Goal: Transaction & Acquisition: Purchase product/service

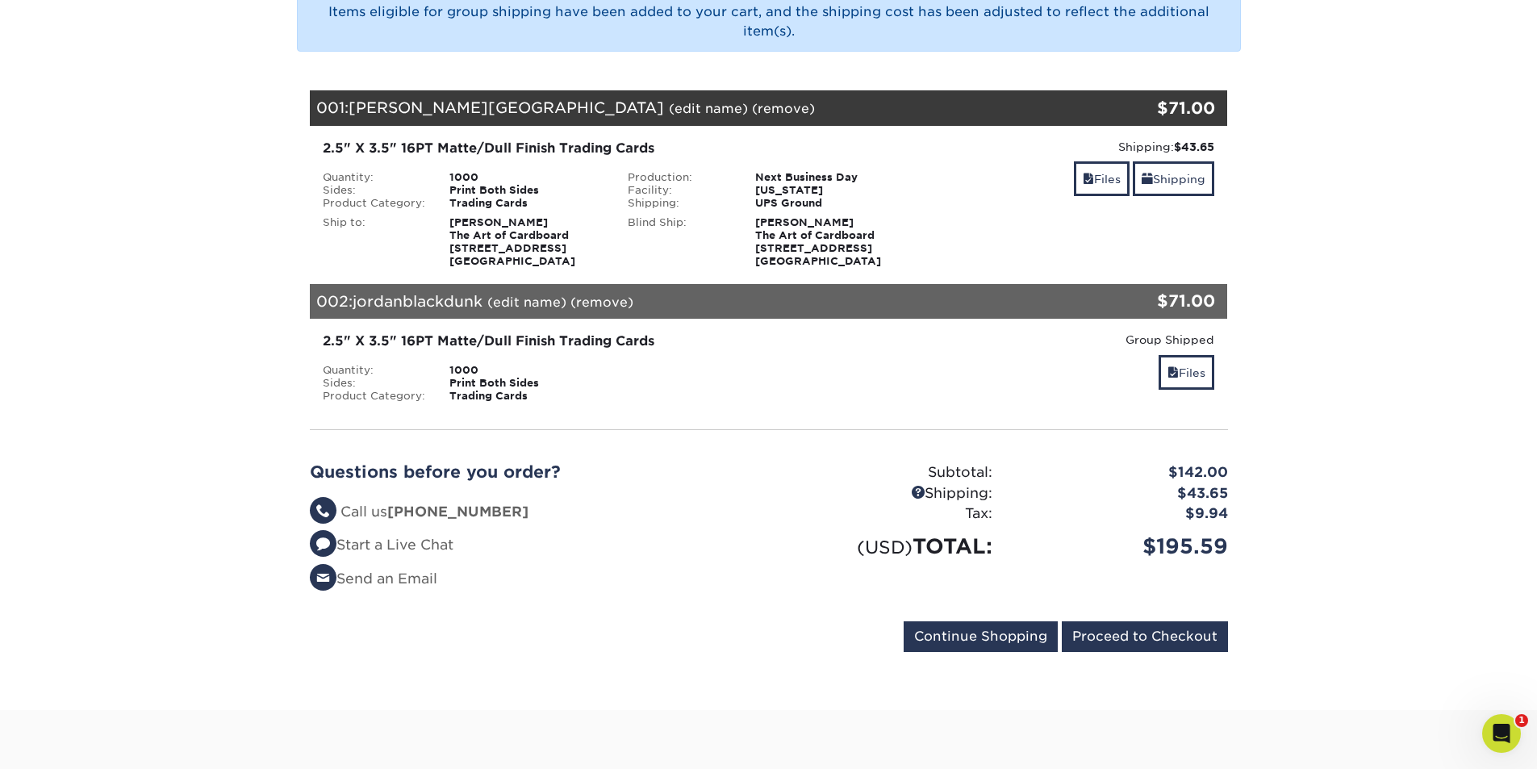
scroll to position [242, 0]
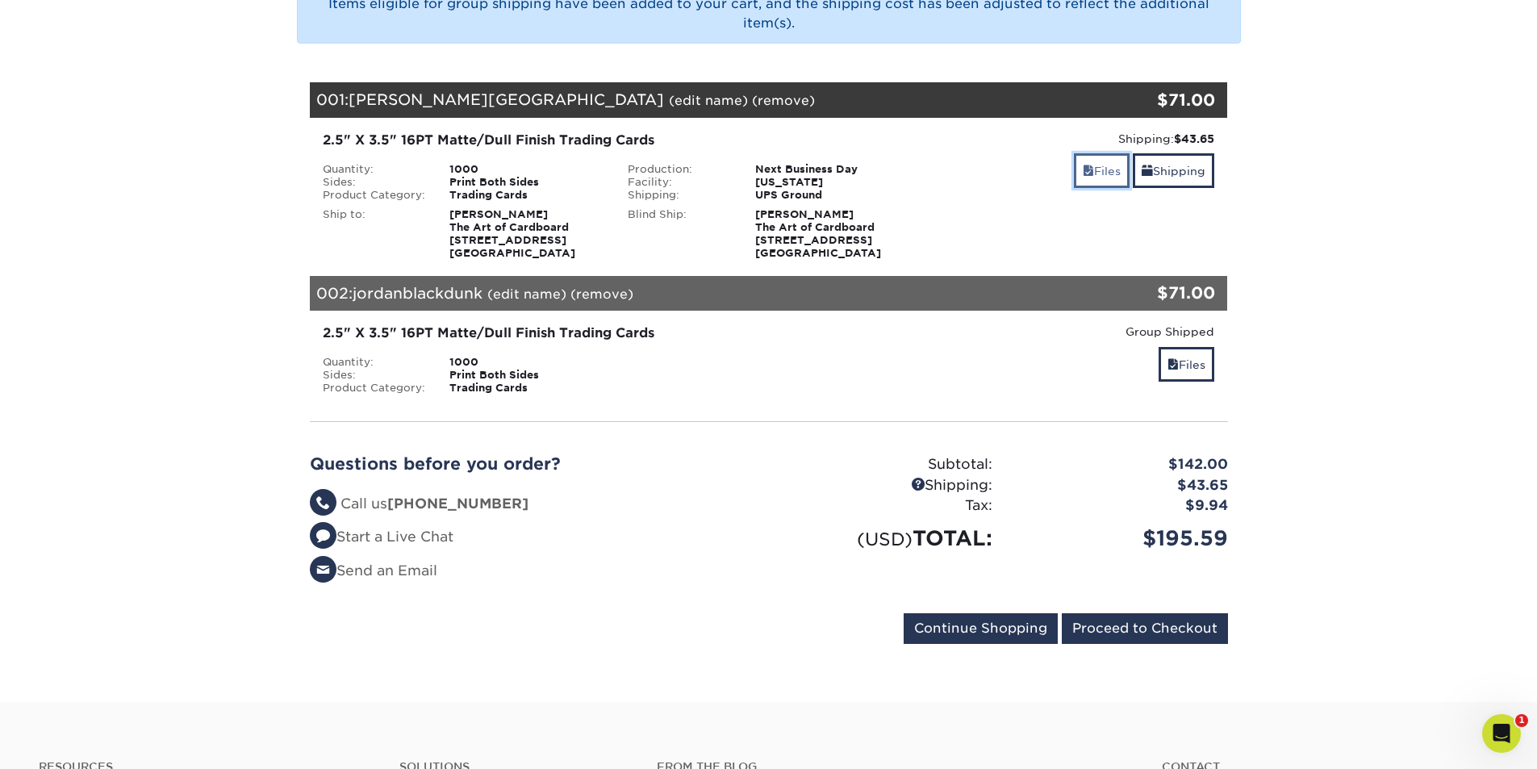
click at [1104, 173] on link "Files" at bounding box center [1102, 170] width 56 height 35
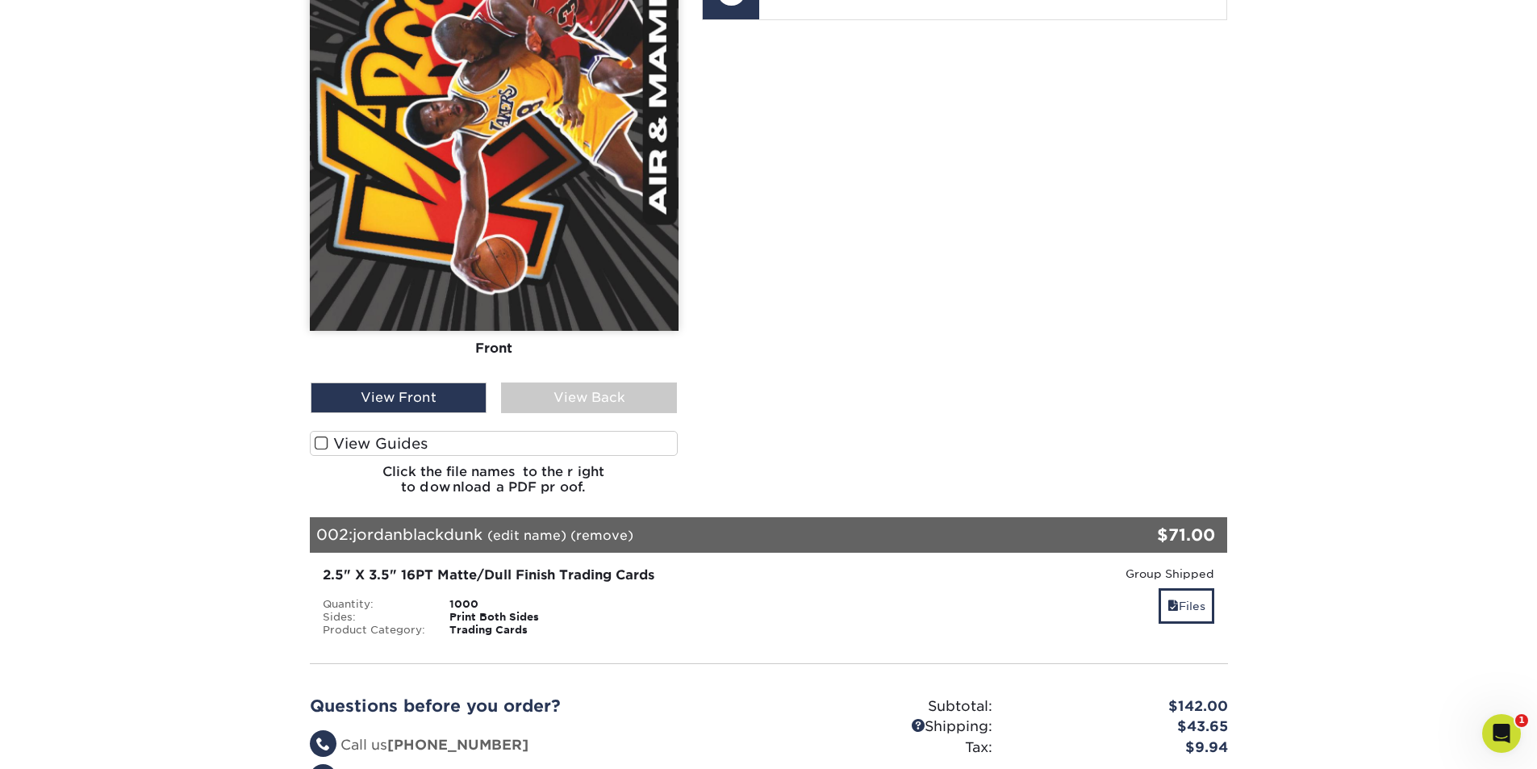
scroll to position [1049, 0]
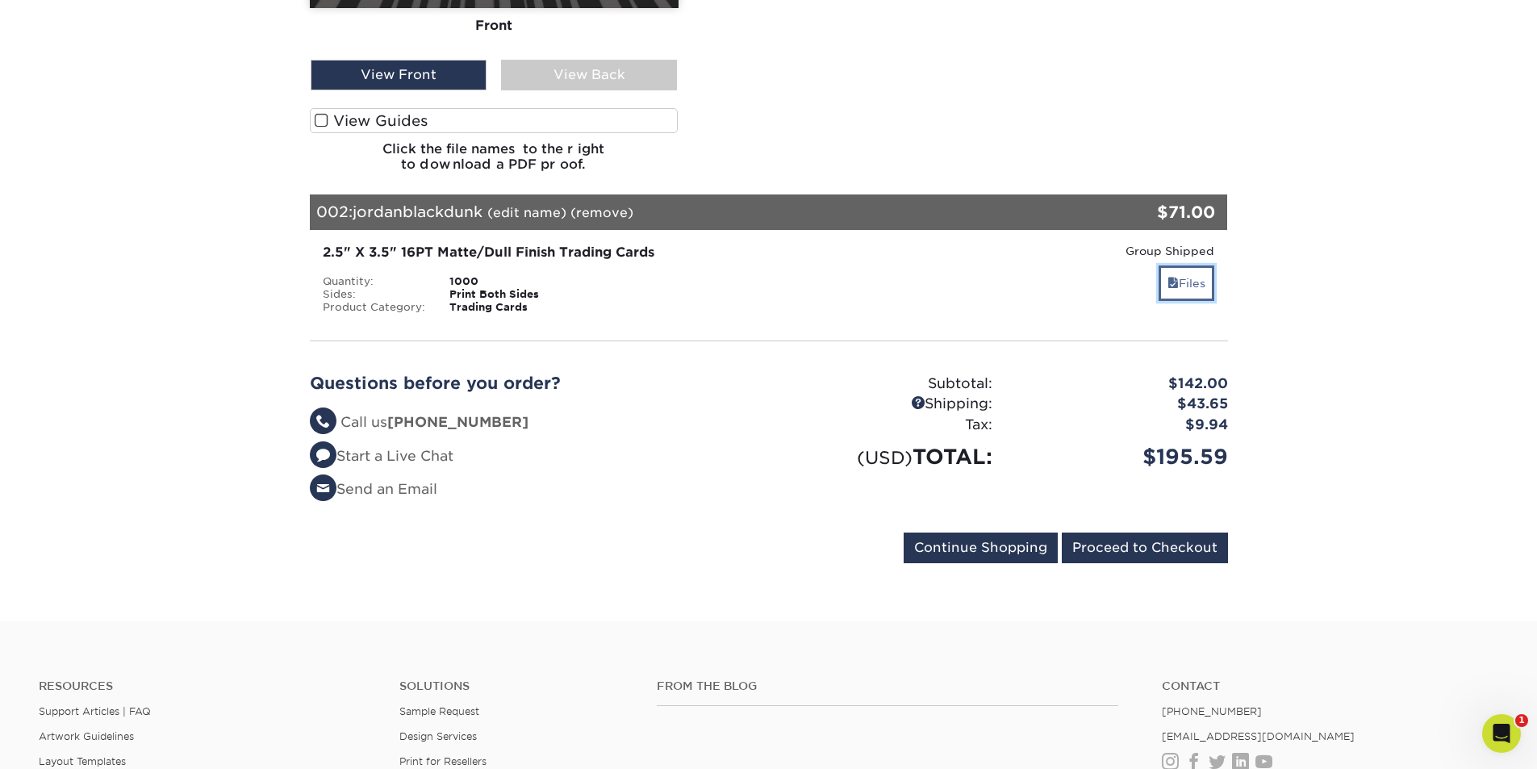
click at [1168, 282] on span at bounding box center [1172, 283] width 11 height 13
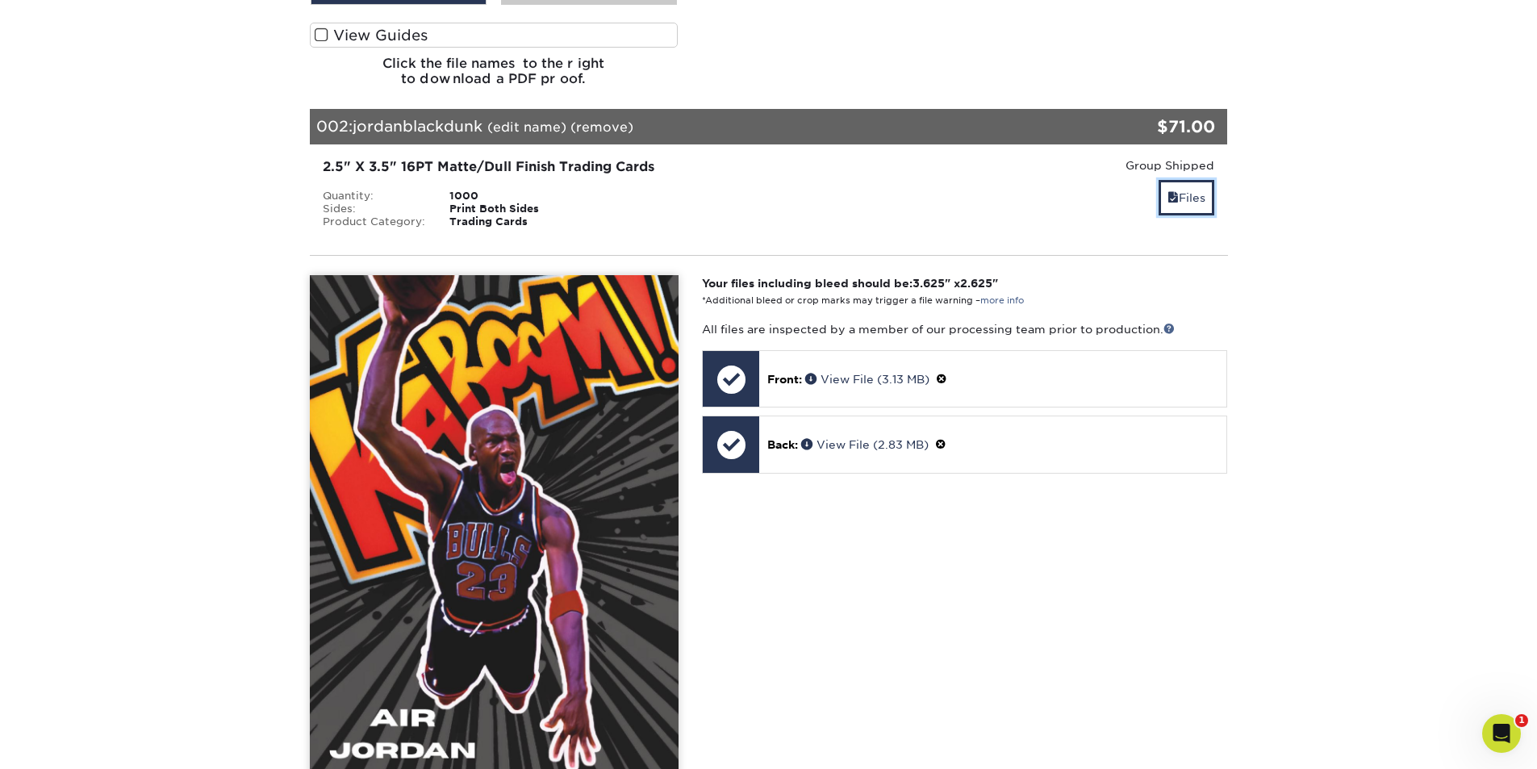
scroll to position [1129, 0]
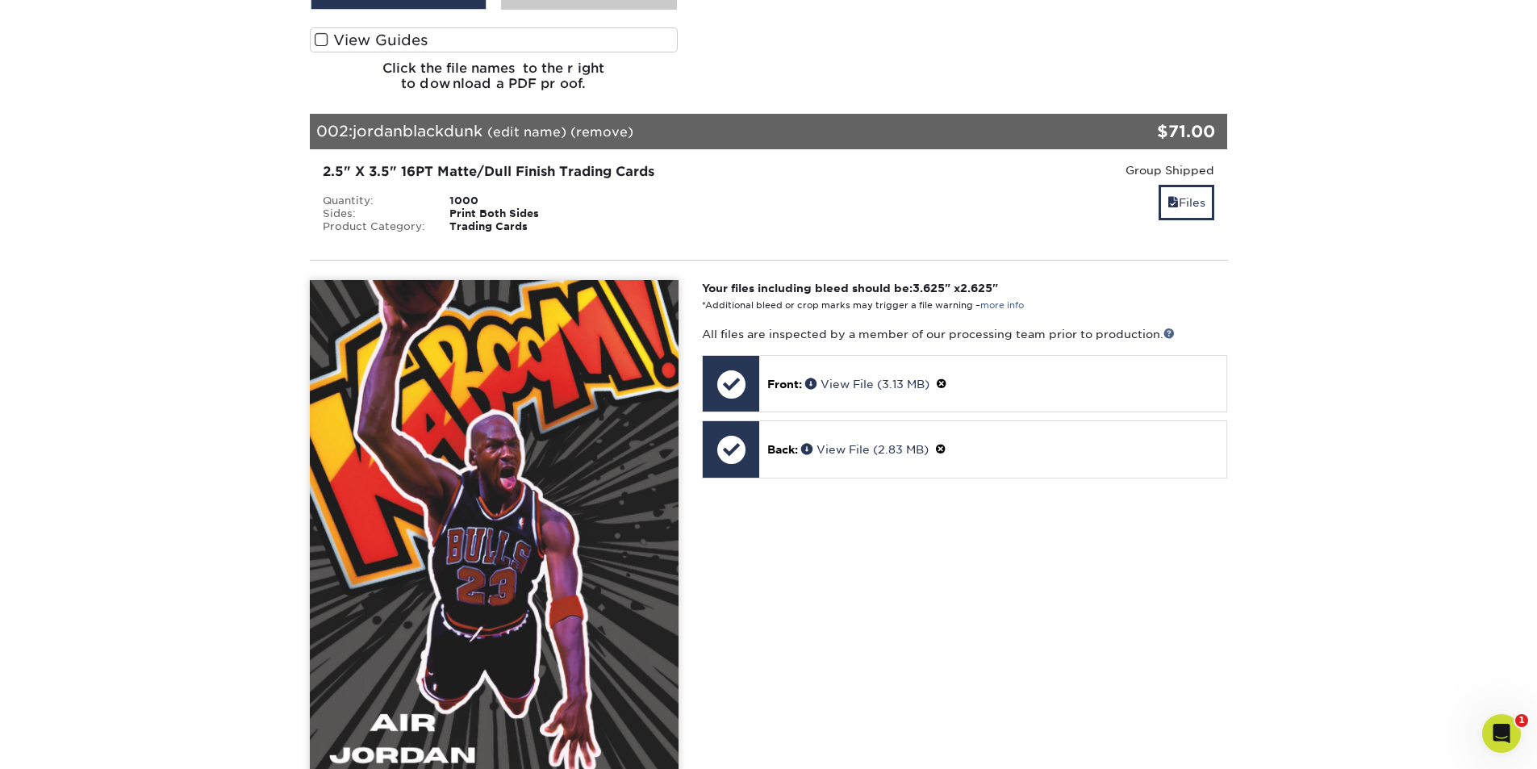
click at [495, 518] on img at bounding box center [494, 534] width 369 height 509
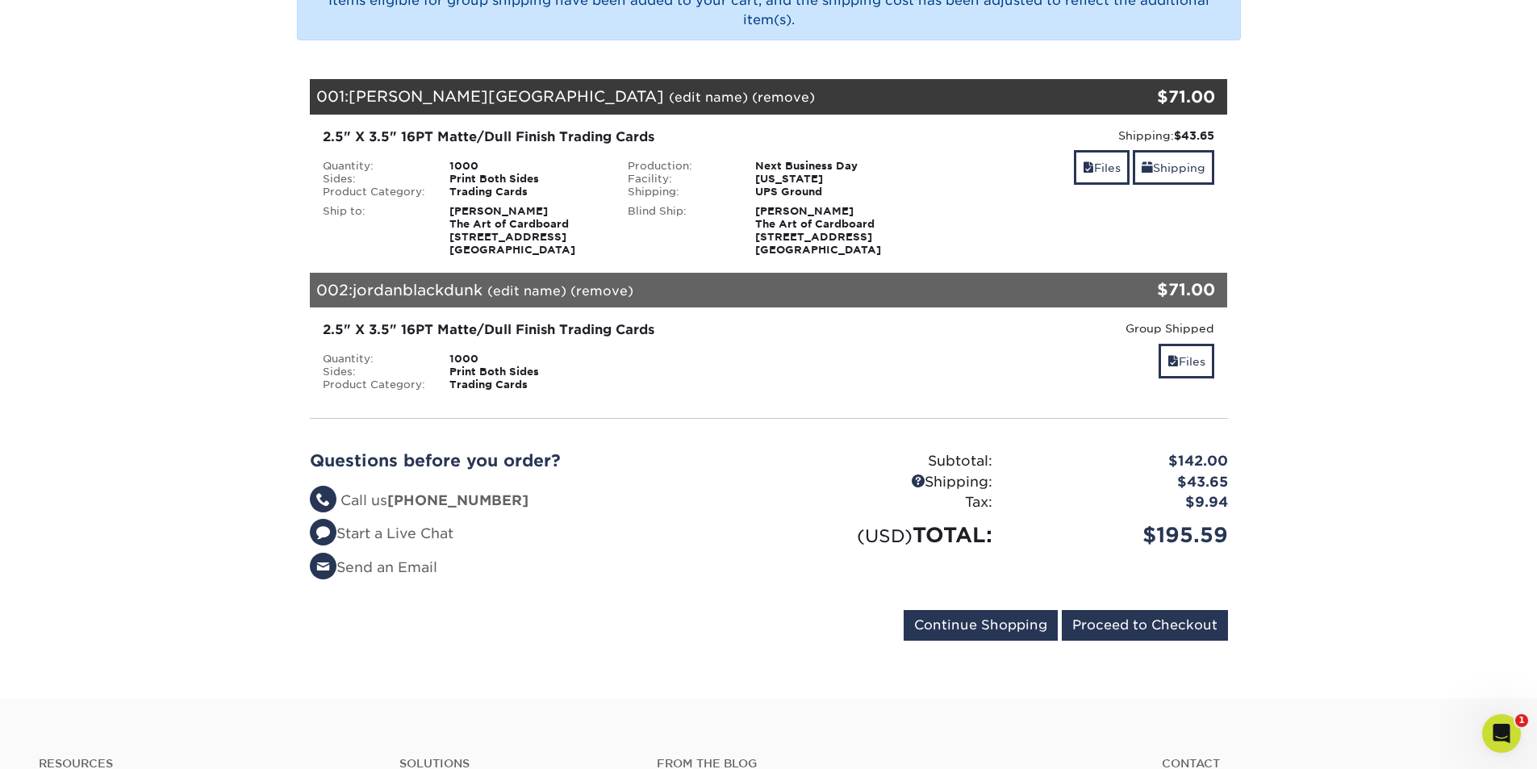
scroll to position [242, 0]
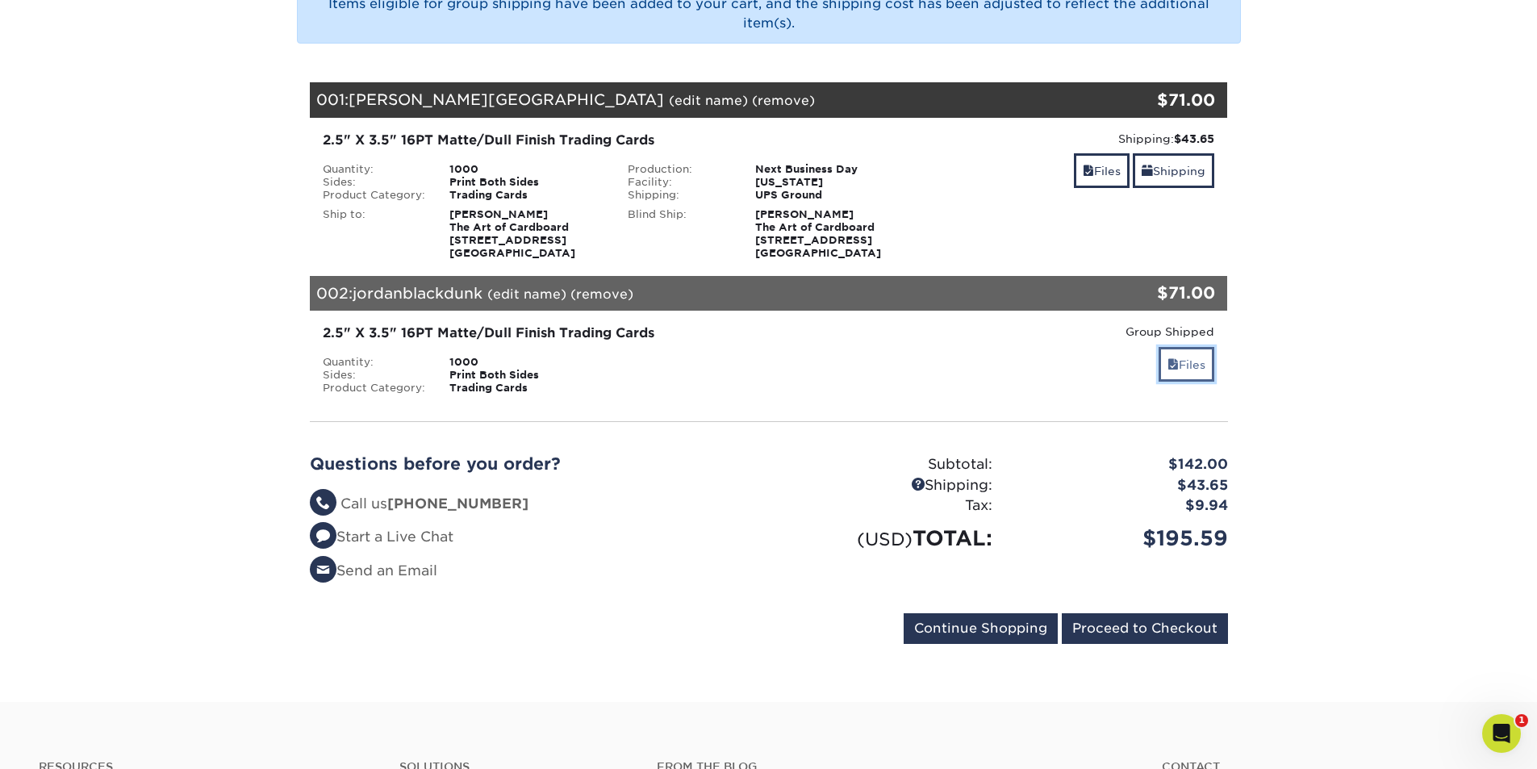
click at [1181, 368] on link "Files" at bounding box center [1186, 364] width 56 height 35
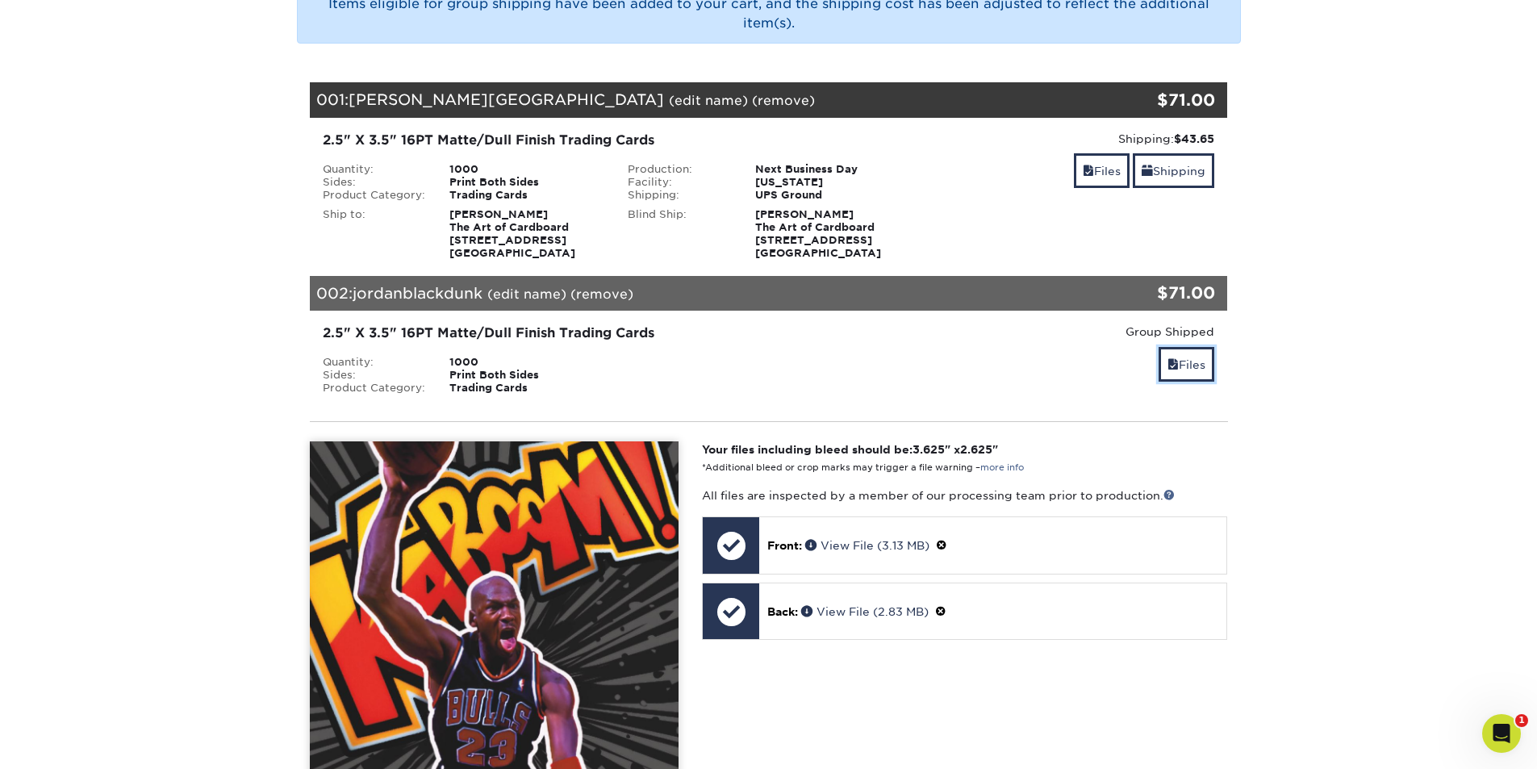
scroll to position [565, 0]
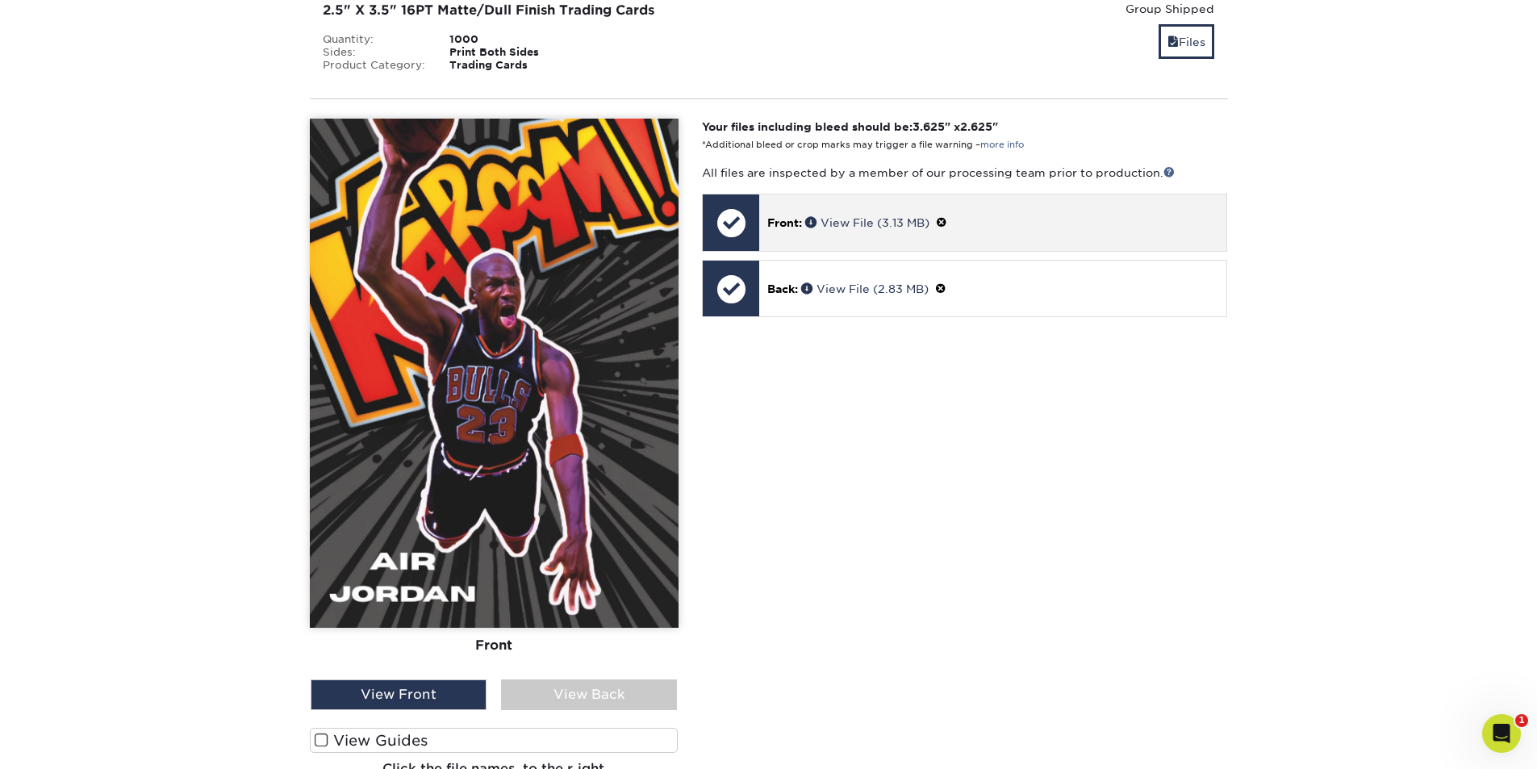
click at [947, 222] on span at bounding box center [941, 222] width 11 height 13
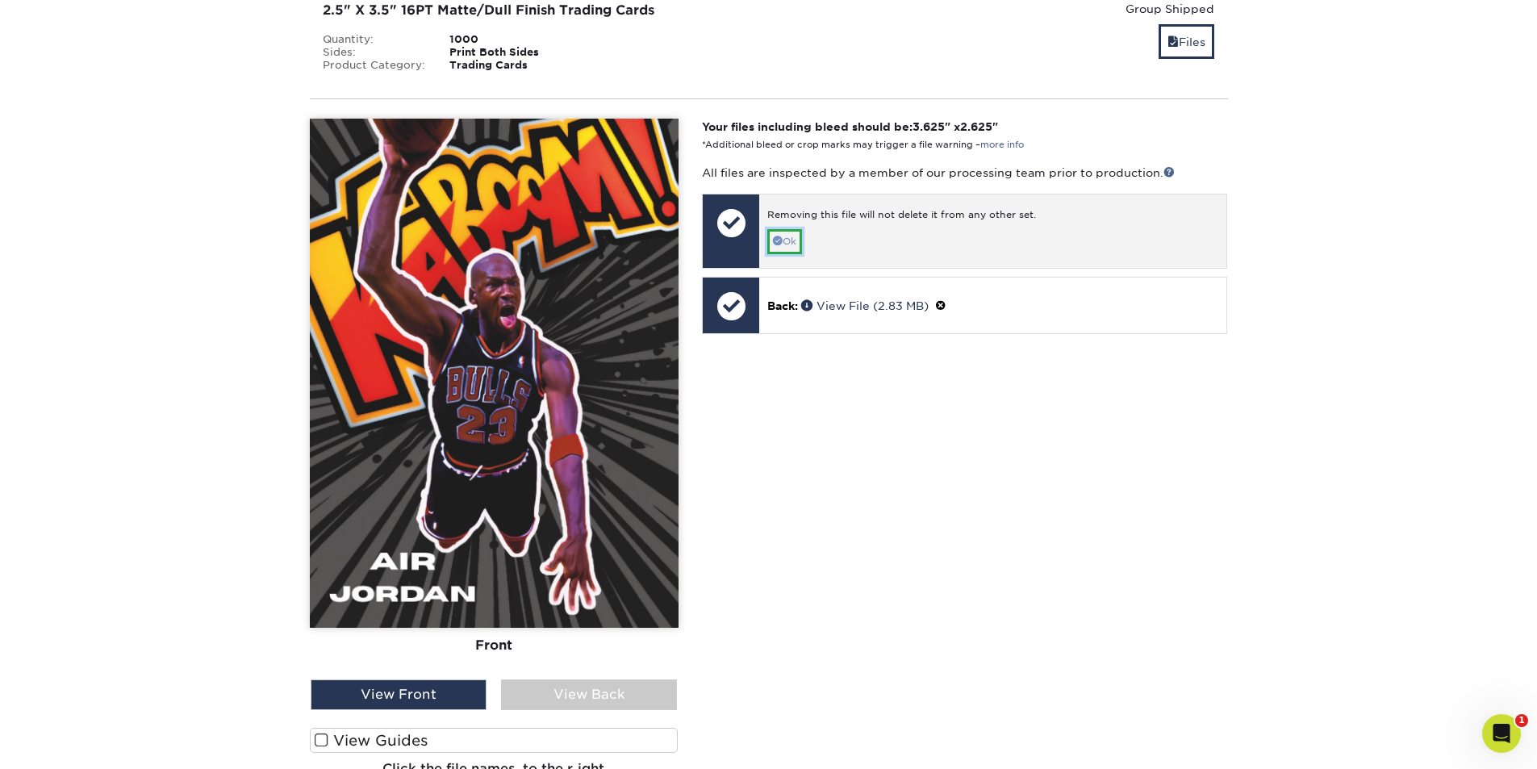
click at [793, 241] on link "Ok" at bounding box center [784, 241] width 35 height 25
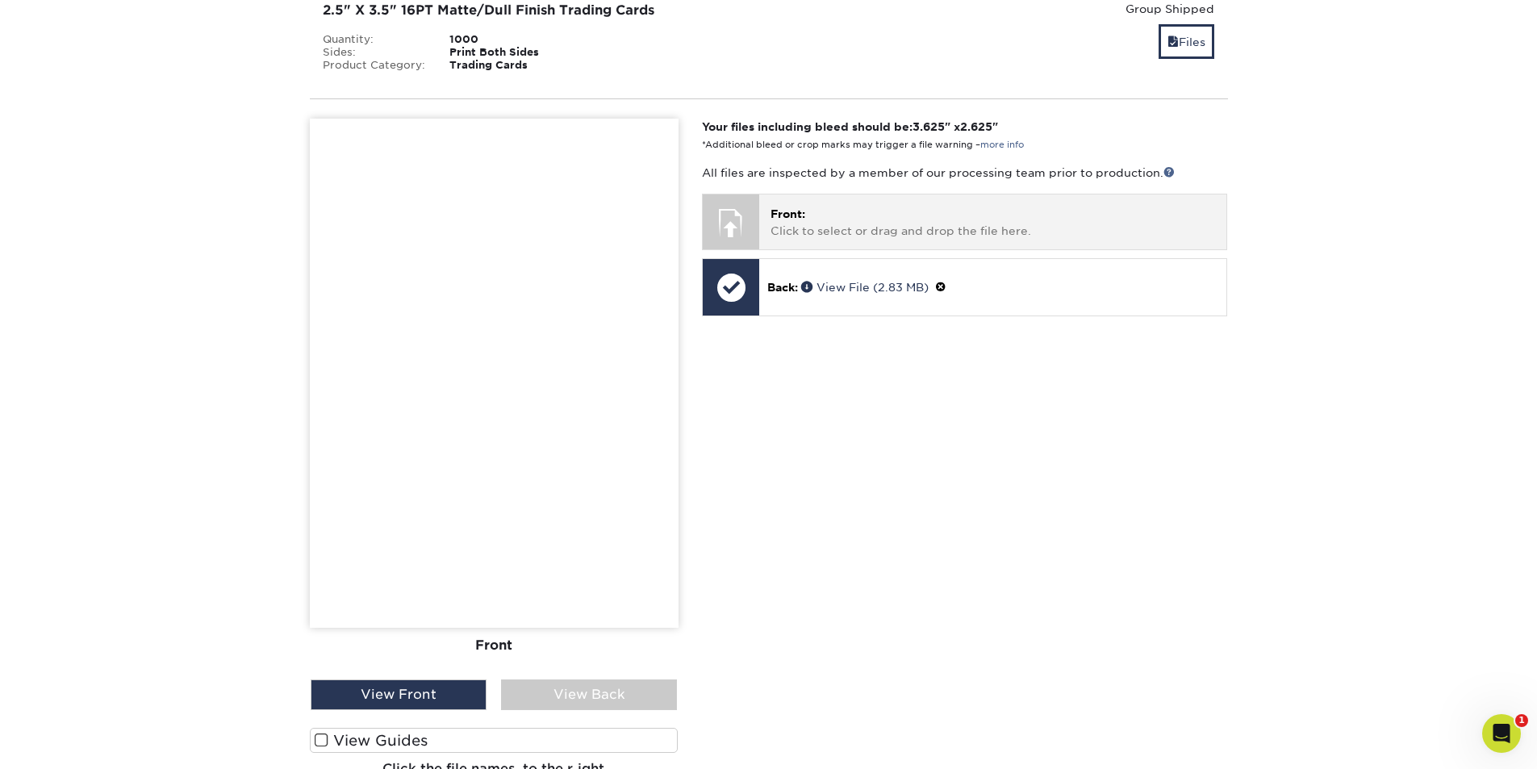
click at [806, 233] on p "Front: Click to select or drag and drop the file here." at bounding box center [992, 222] width 445 height 33
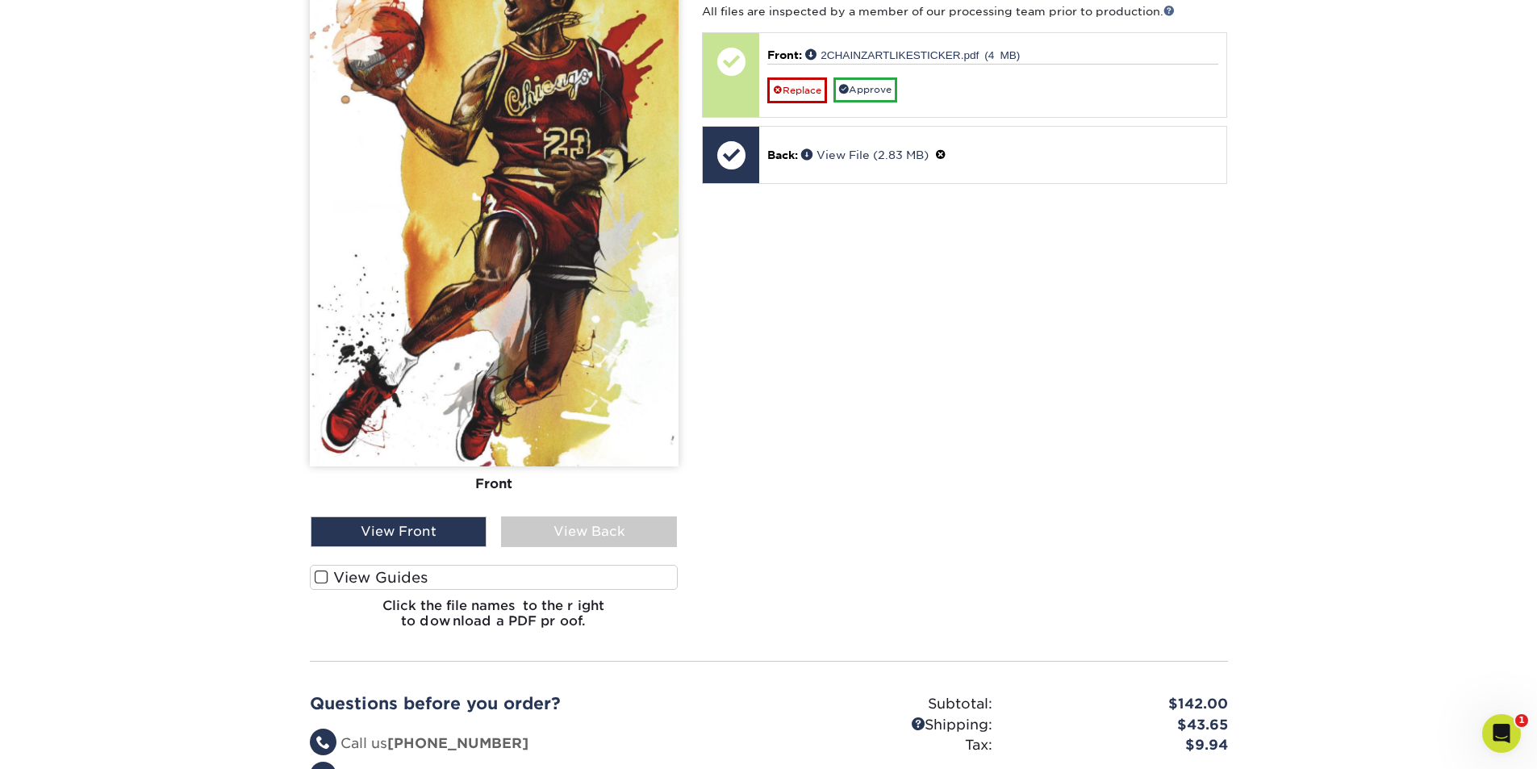
click at [319, 578] on span at bounding box center [322, 577] width 14 height 15
click at [0, 0] on input "View Guides" at bounding box center [0, 0] width 0 height 0
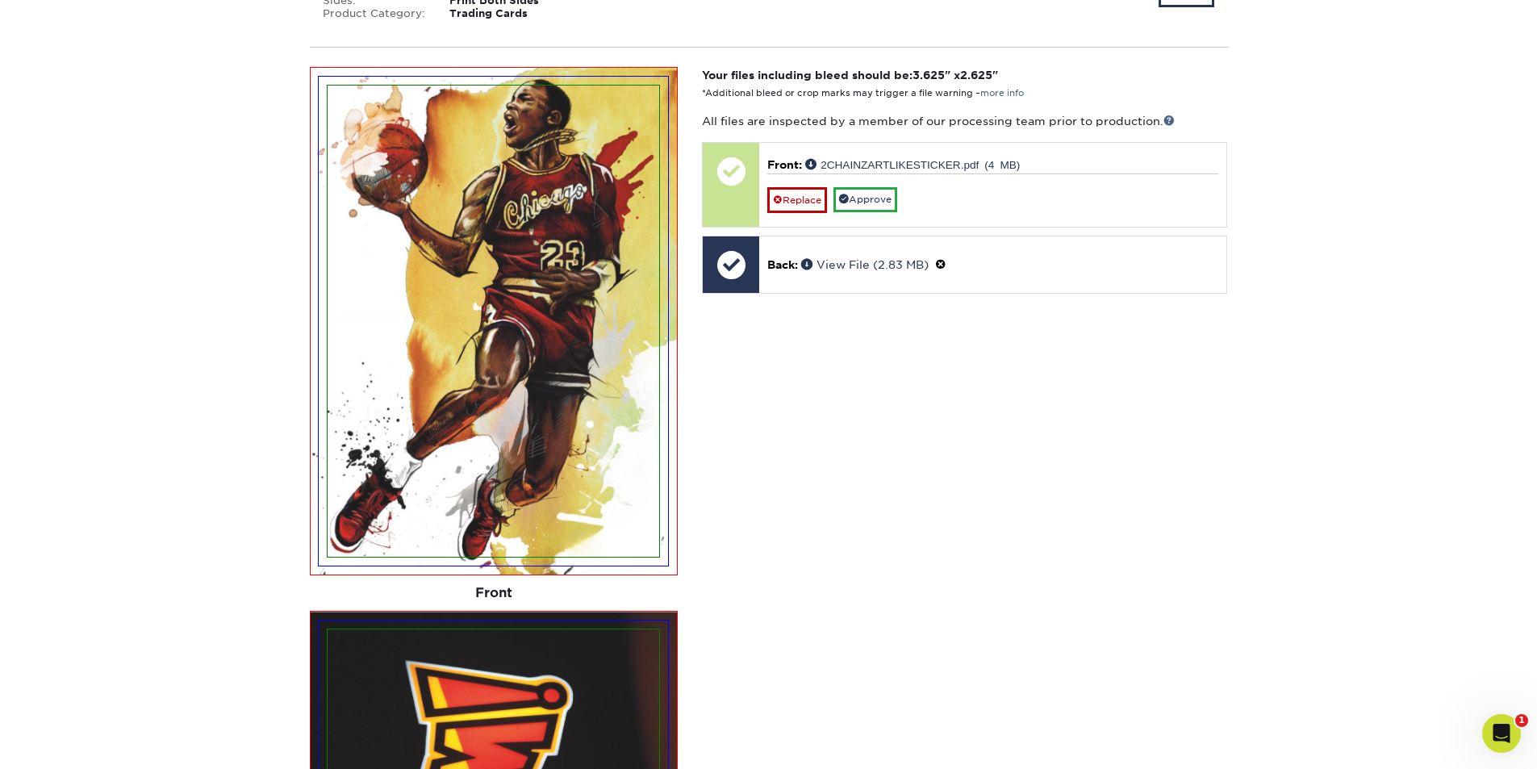
scroll to position [609, 0]
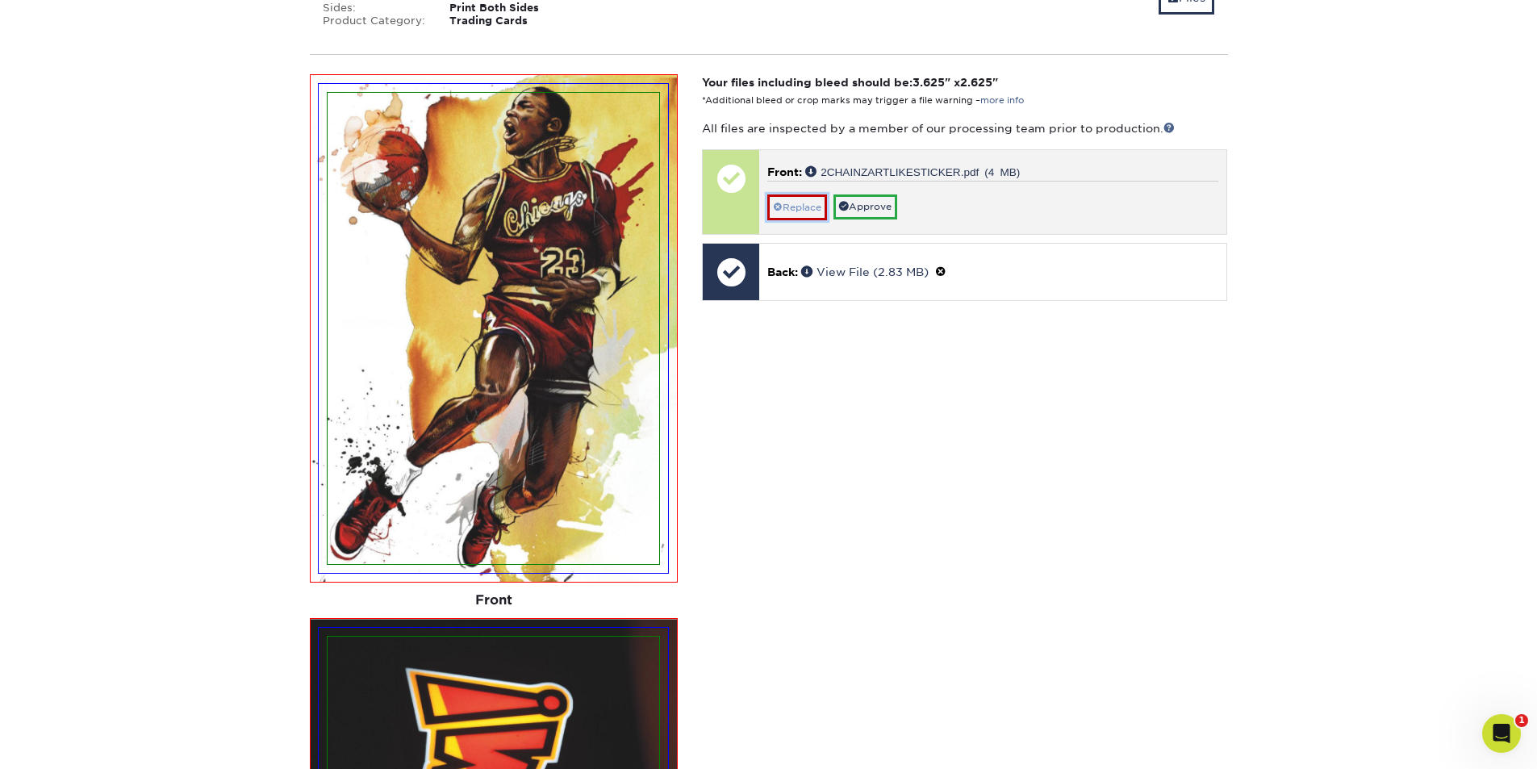
click at [816, 209] on link "Replace" at bounding box center [797, 207] width 60 height 26
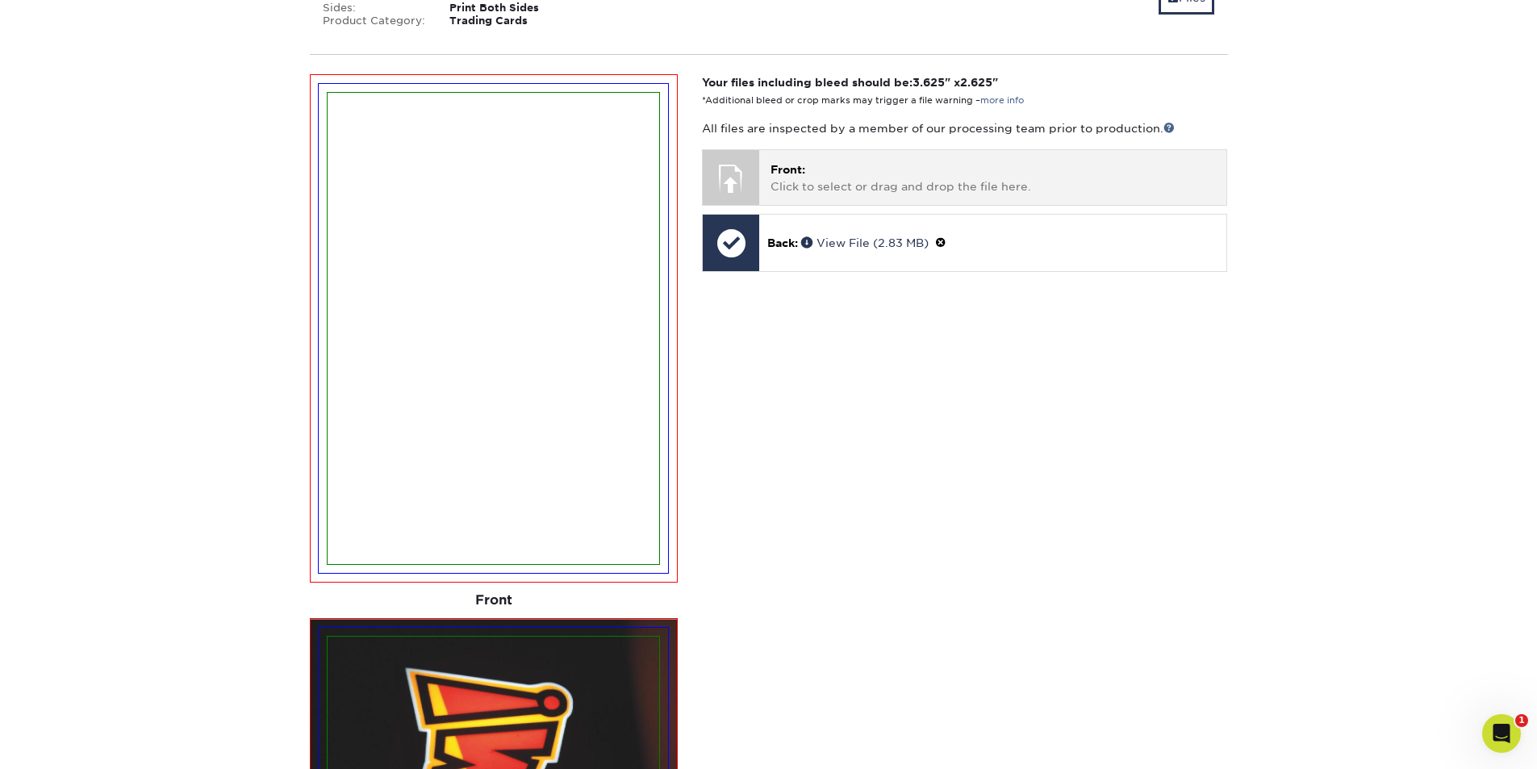
click at [815, 163] on p "Front: Click to select or drag and drop the file here." at bounding box center [992, 177] width 445 height 33
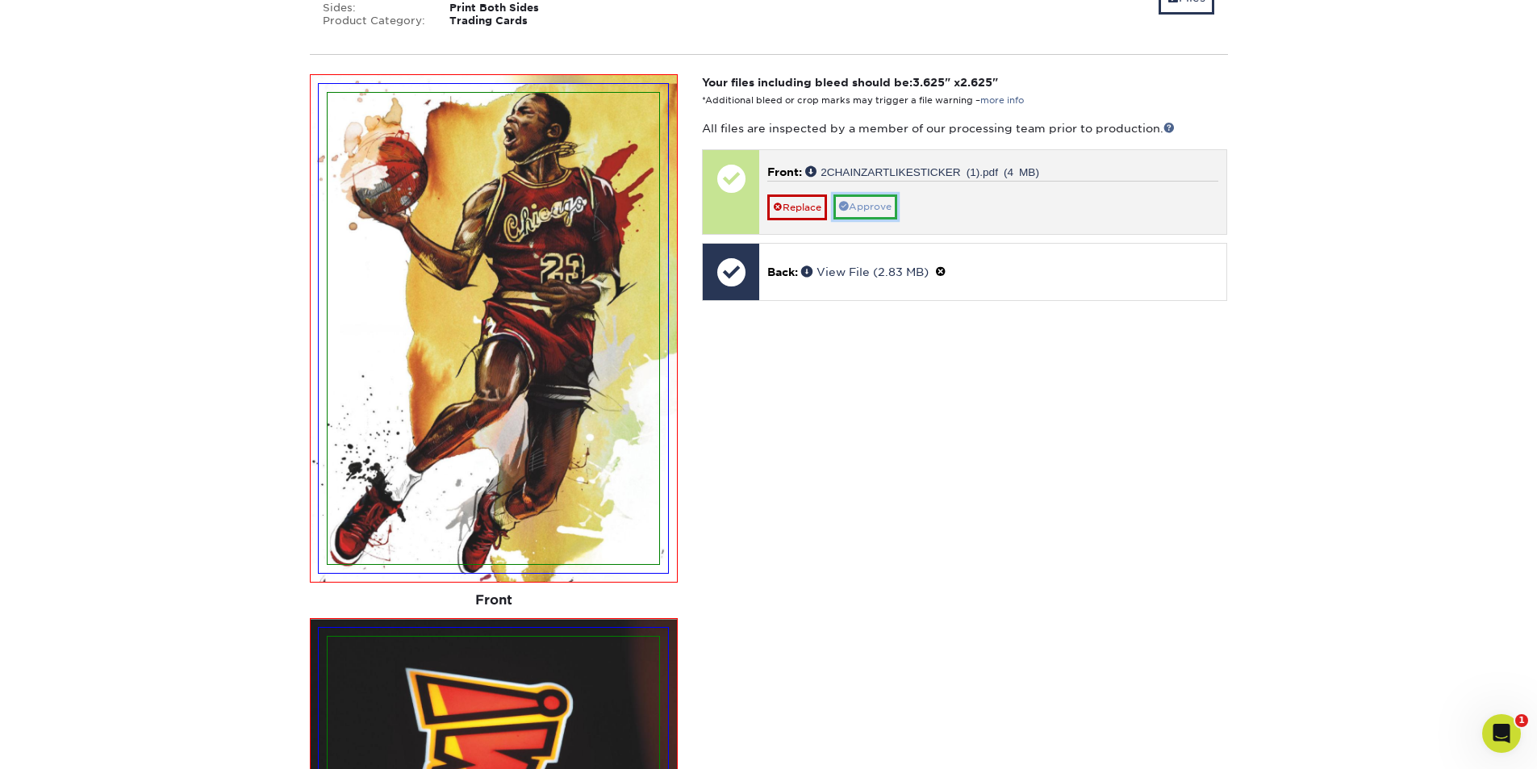
click at [883, 211] on link "Approve" at bounding box center [865, 206] width 64 height 25
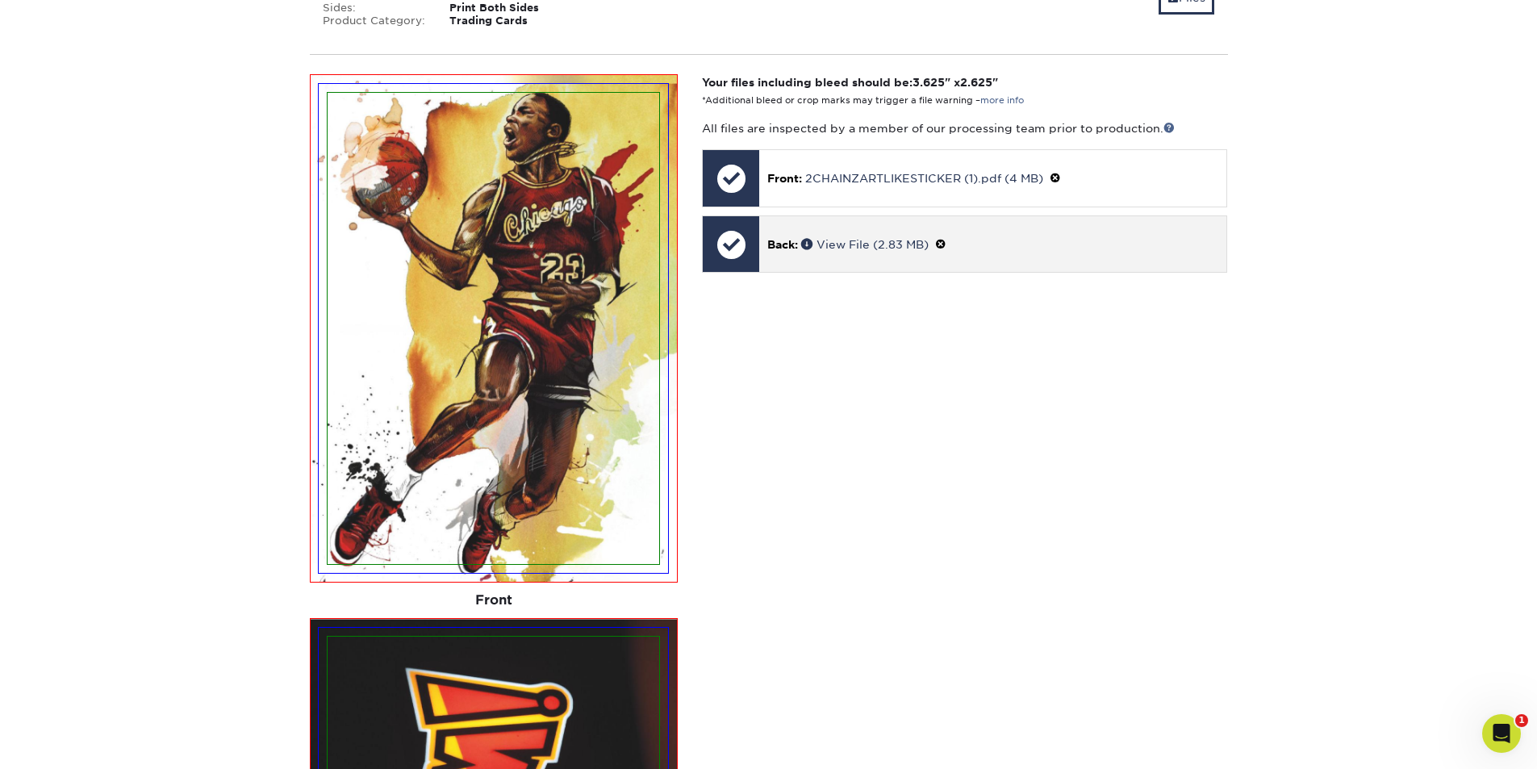
click at [946, 244] on span at bounding box center [940, 244] width 11 height 13
click at [781, 260] on span at bounding box center [778, 262] width 10 height 10
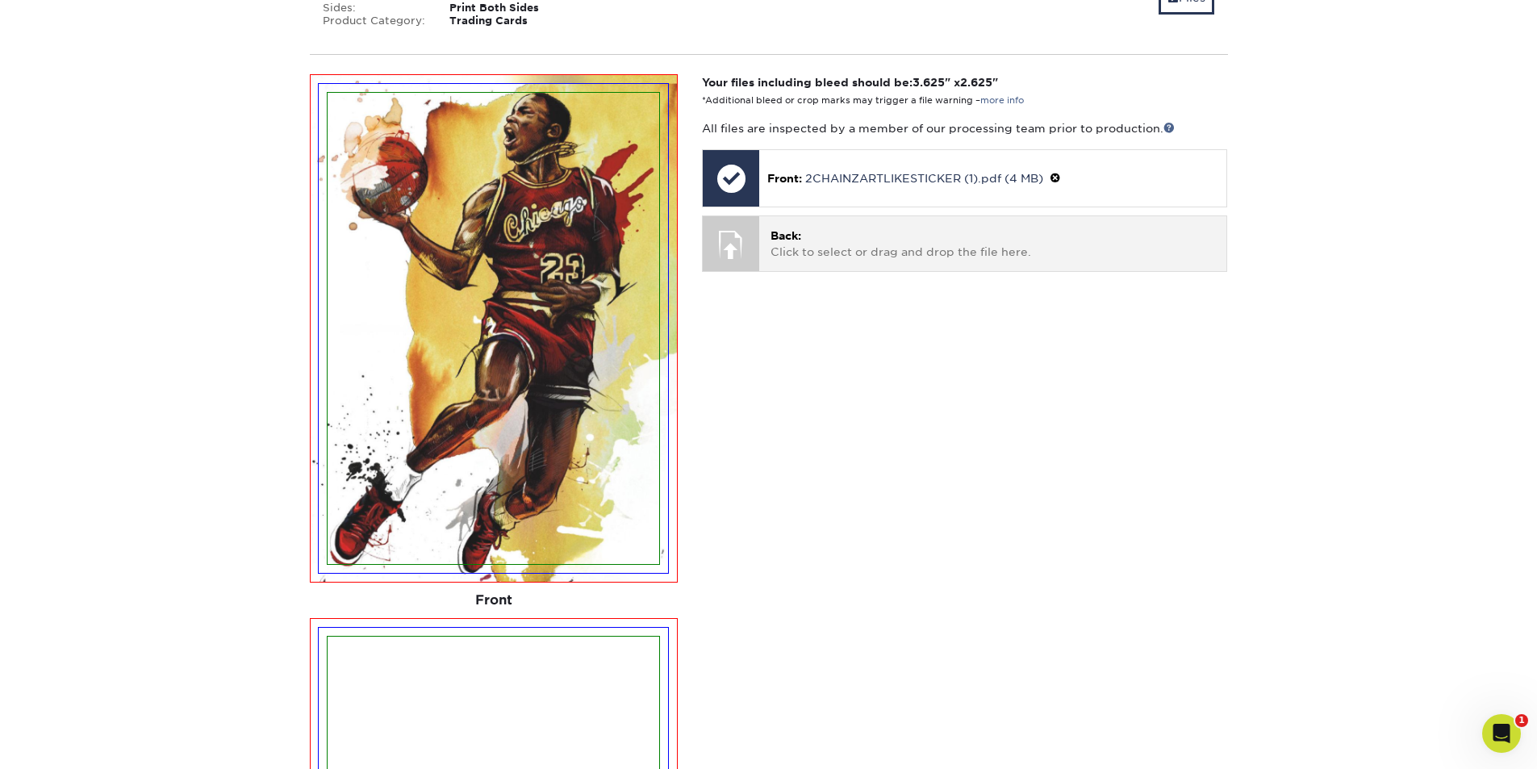
click at [879, 247] on p "Back: Click to select or drag and drop the file here." at bounding box center [992, 244] width 445 height 33
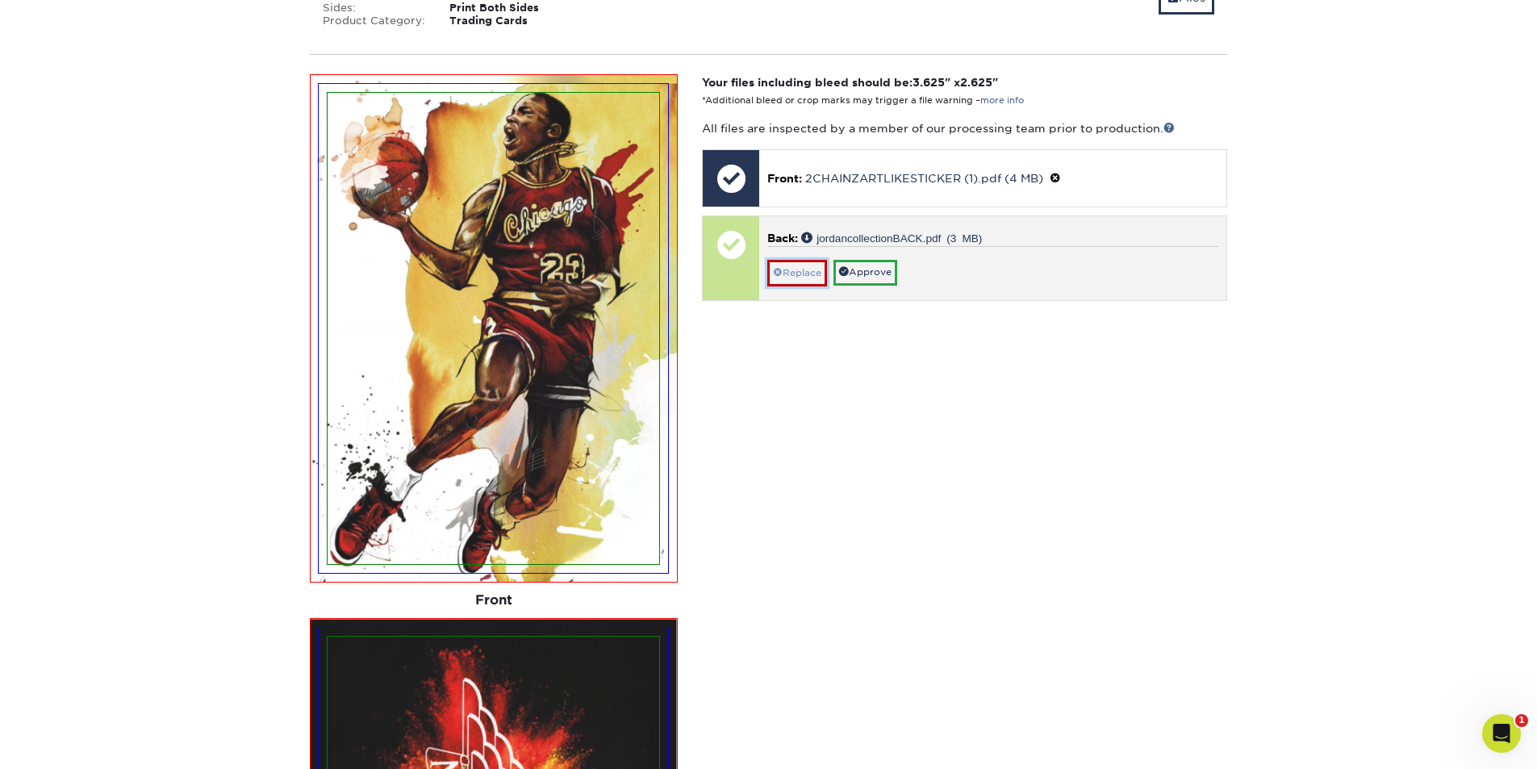
click at [799, 282] on link "Replace" at bounding box center [797, 273] width 60 height 26
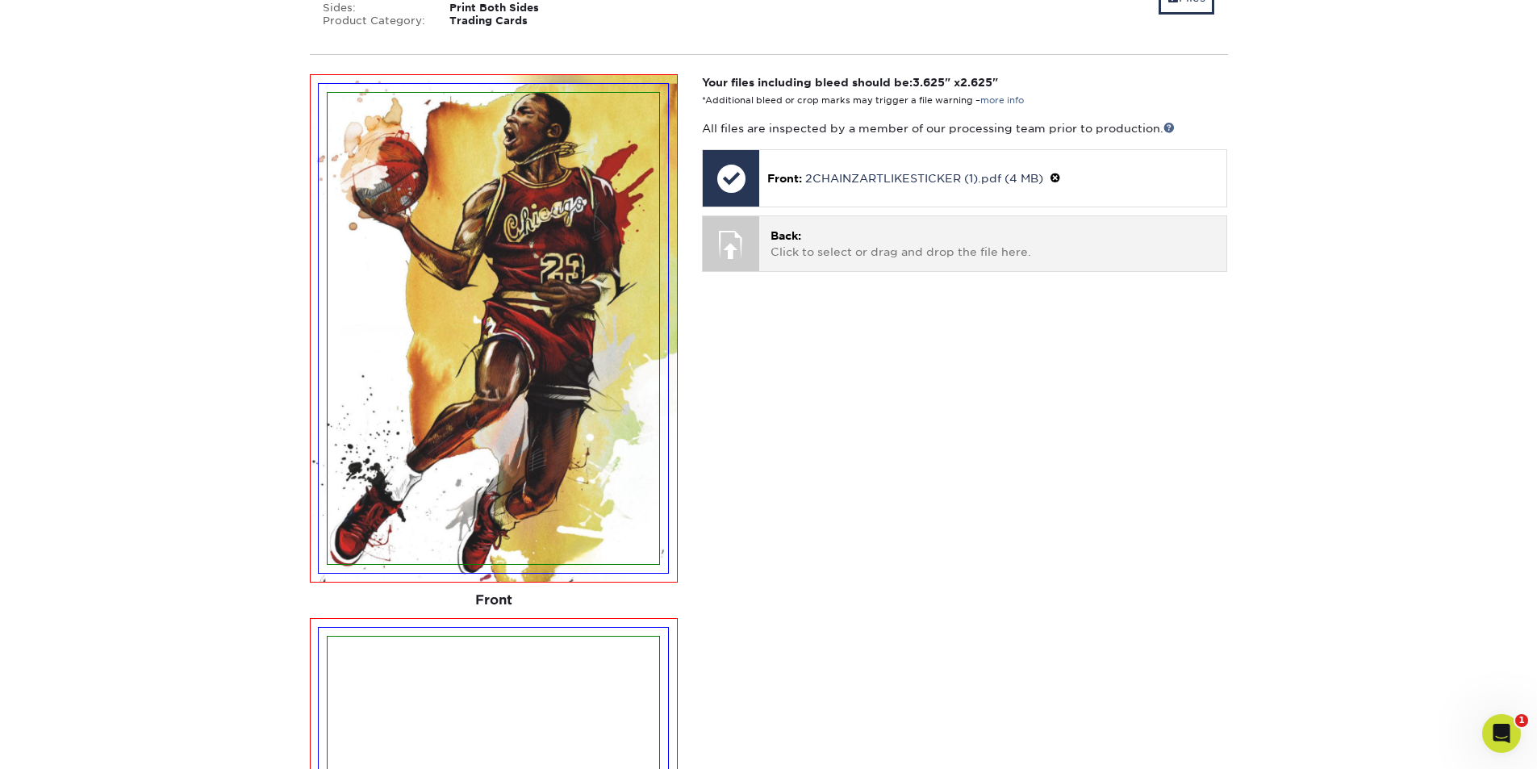
click at [858, 235] on p "Back: Click to select or drag and drop the file here." at bounding box center [992, 244] width 445 height 33
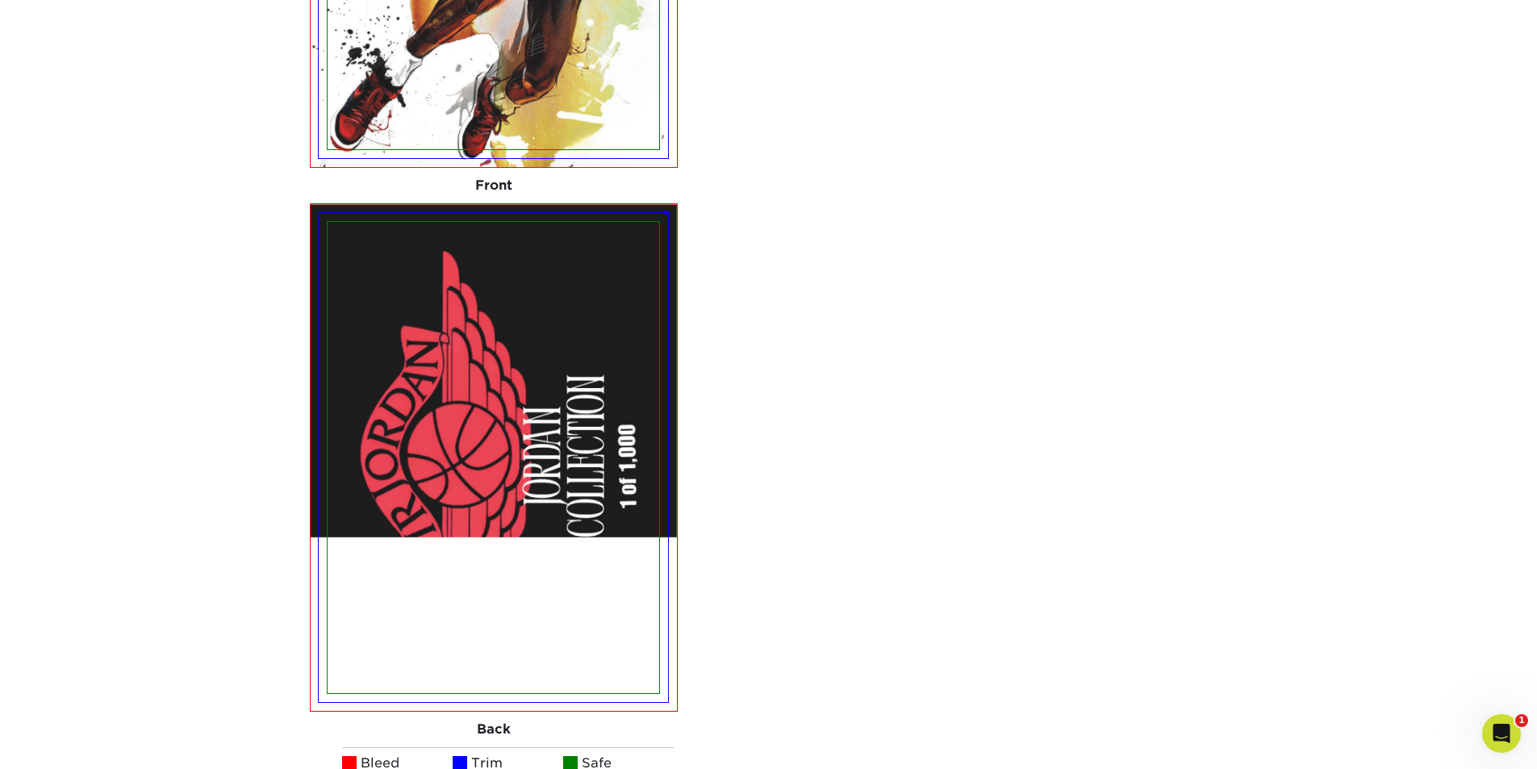
scroll to position [851, 0]
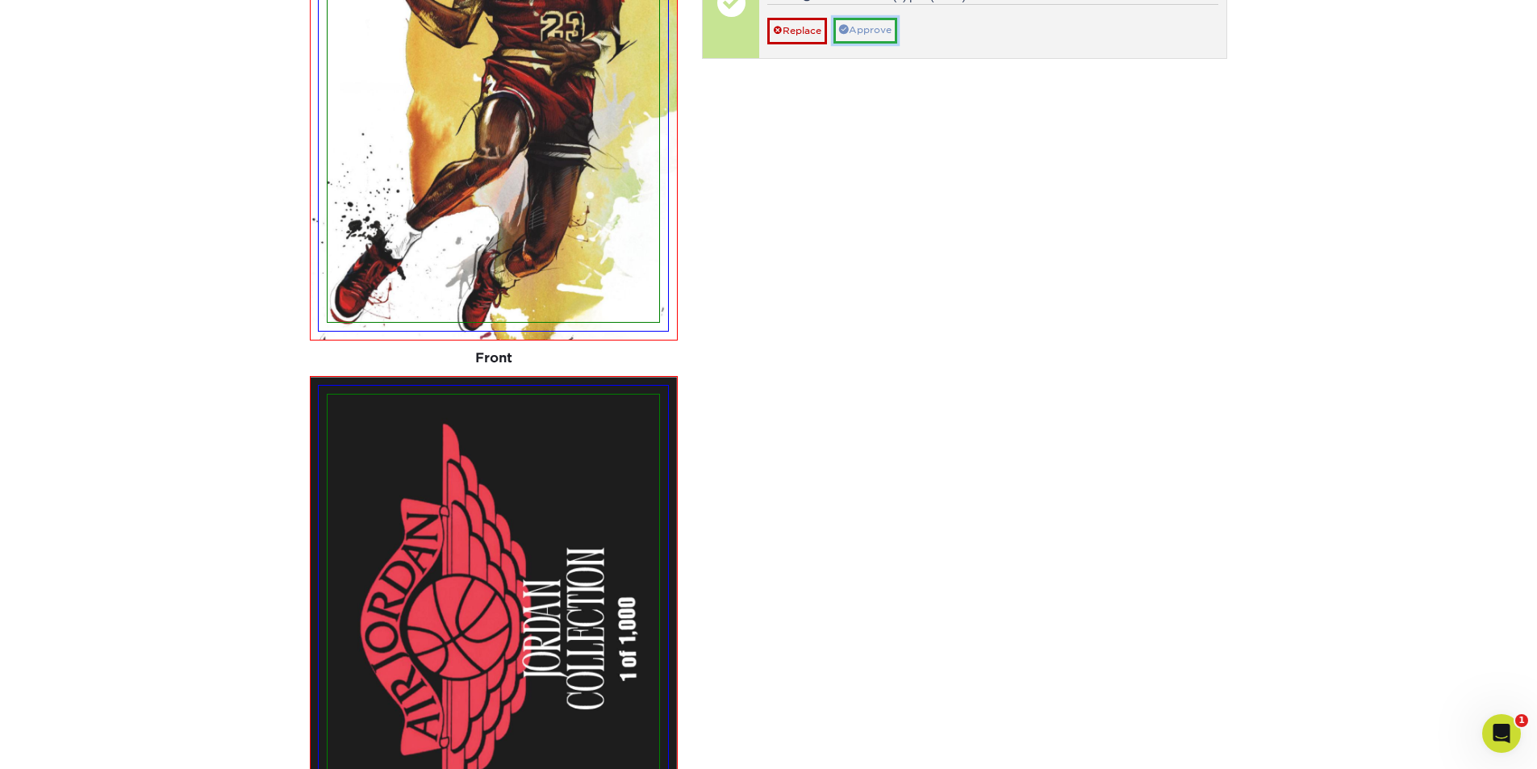
click at [884, 27] on link "Approve" at bounding box center [865, 30] width 64 height 25
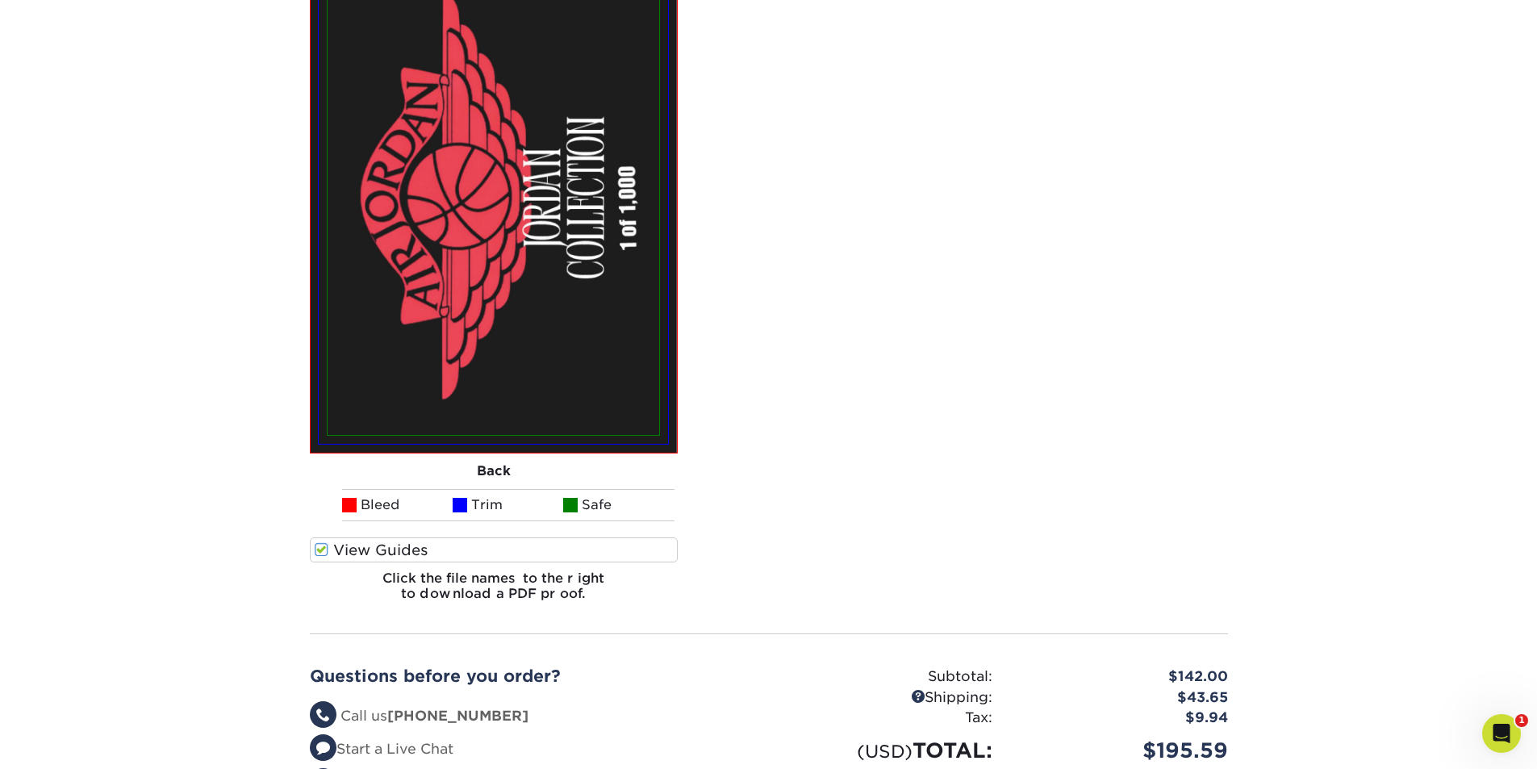
scroll to position [1577, 0]
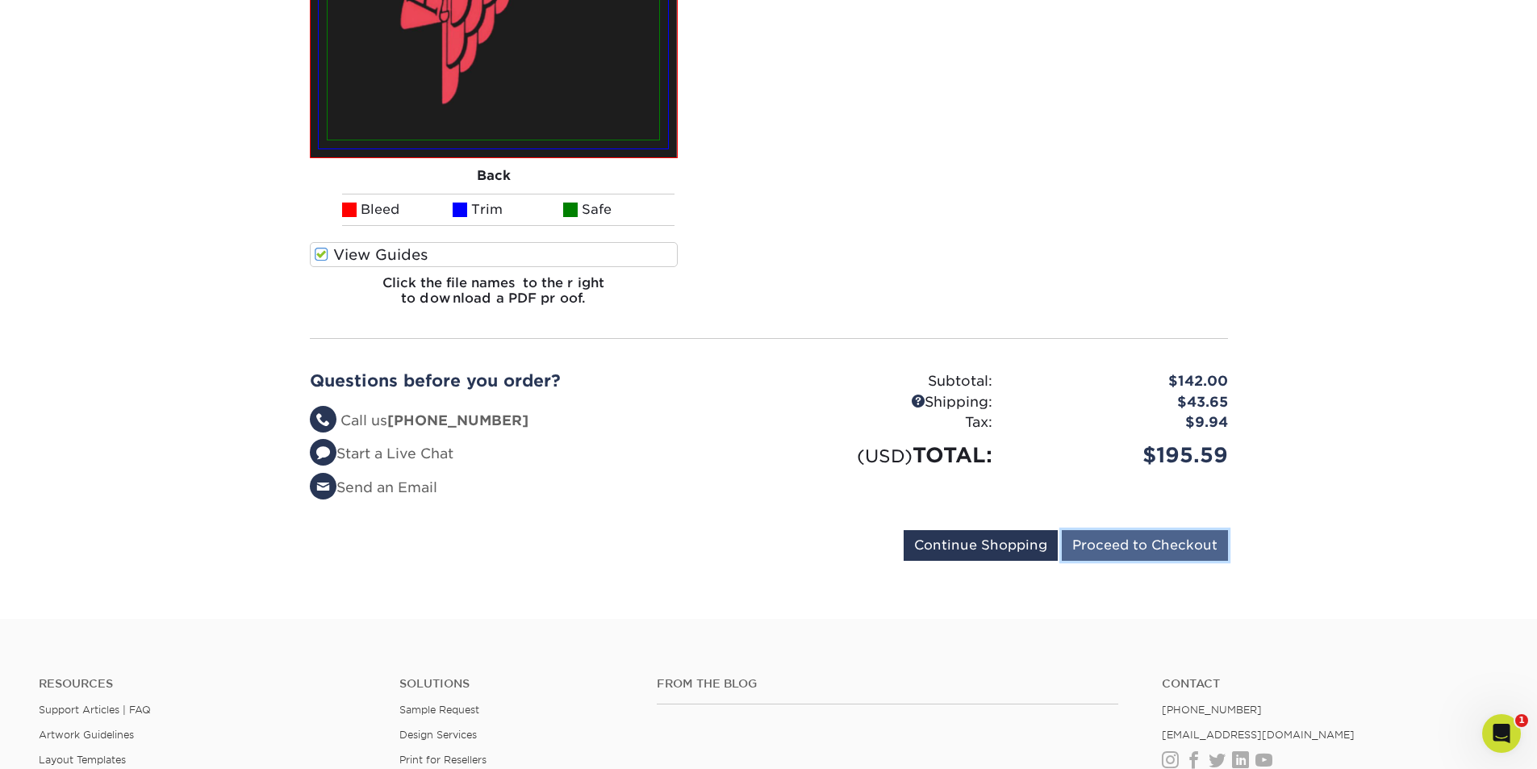
click at [1136, 551] on input "Proceed to Checkout" at bounding box center [1145, 545] width 166 height 31
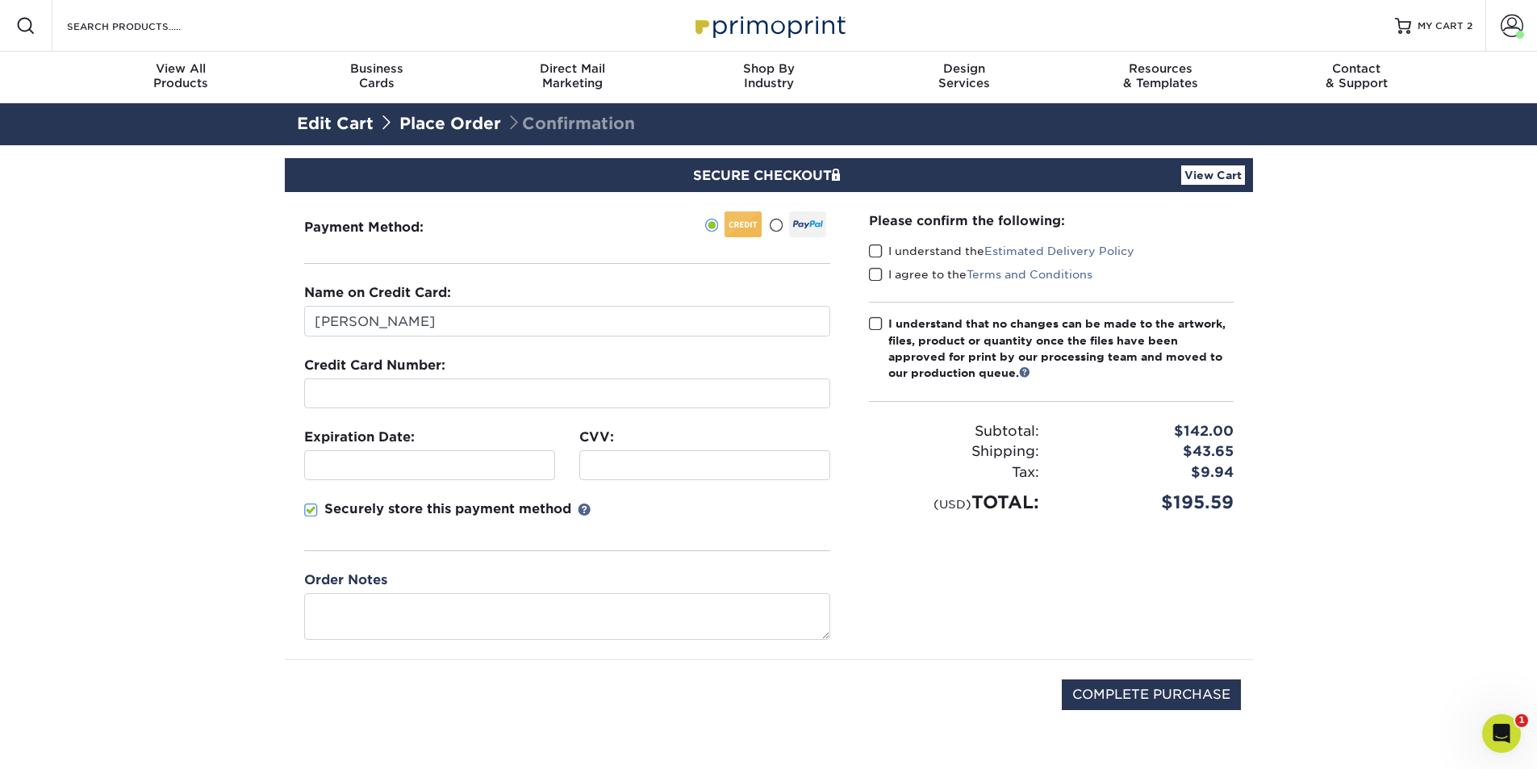
click at [774, 226] on span at bounding box center [776, 225] width 14 height 15
click at [0, 0] on input "radio" at bounding box center [0, 0] width 0 height 0
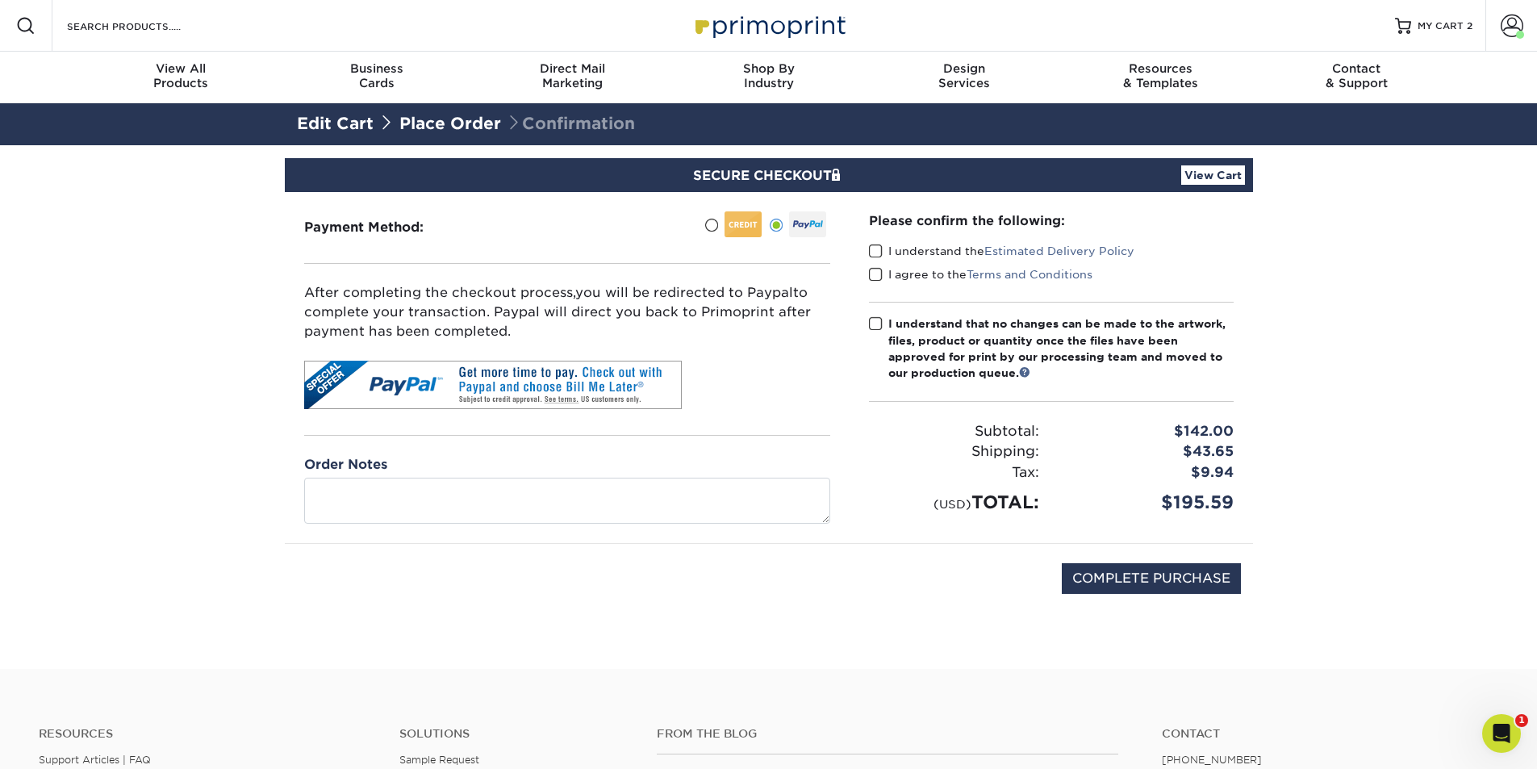
click at [875, 252] on span at bounding box center [876, 251] width 14 height 15
click at [0, 0] on input "I understand the Estimated Delivery Policy" at bounding box center [0, 0] width 0 height 0
click at [881, 283] on div "I agree to the Terms and Conditions" at bounding box center [1051, 277] width 365 height 23
click at [870, 272] on span at bounding box center [876, 274] width 14 height 15
click at [0, 0] on input "I agree to the Terms and Conditions" at bounding box center [0, 0] width 0 height 0
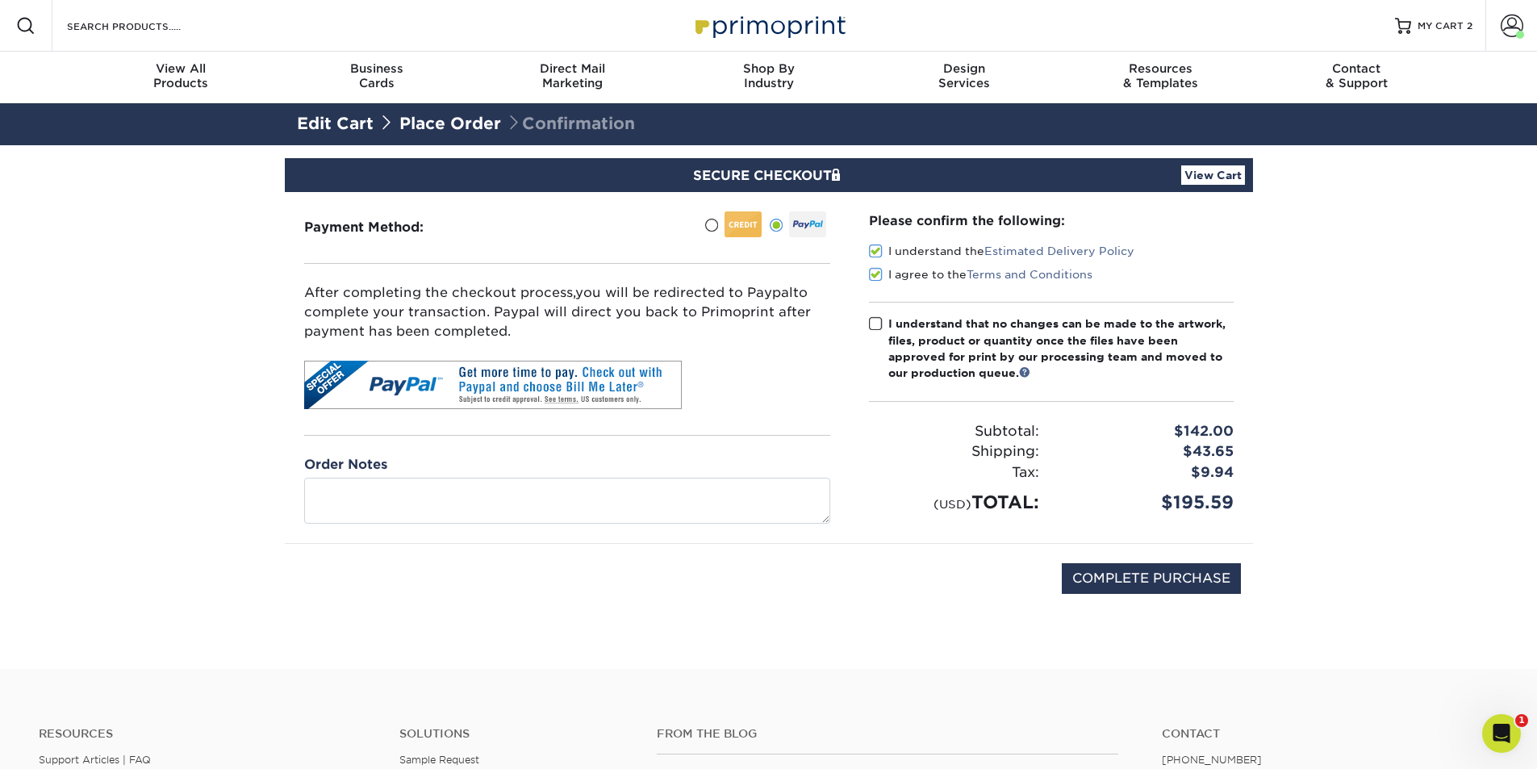
click at [874, 326] on span at bounding box center [876, 323] width 14 height 15
click at [0, 0] on input "I understand that no changes can be made to the artwork, files, product or quan…" at bounding box center [0, 0] width 0 height 0
click at [1228, 186] on div "SECURE CHECKOUT View Cart" at bounding box center [769, 175] width 968 height 34
click at [1232, 175] on link "View Cart" at bounding box center [1213, 174] width 64 height 19
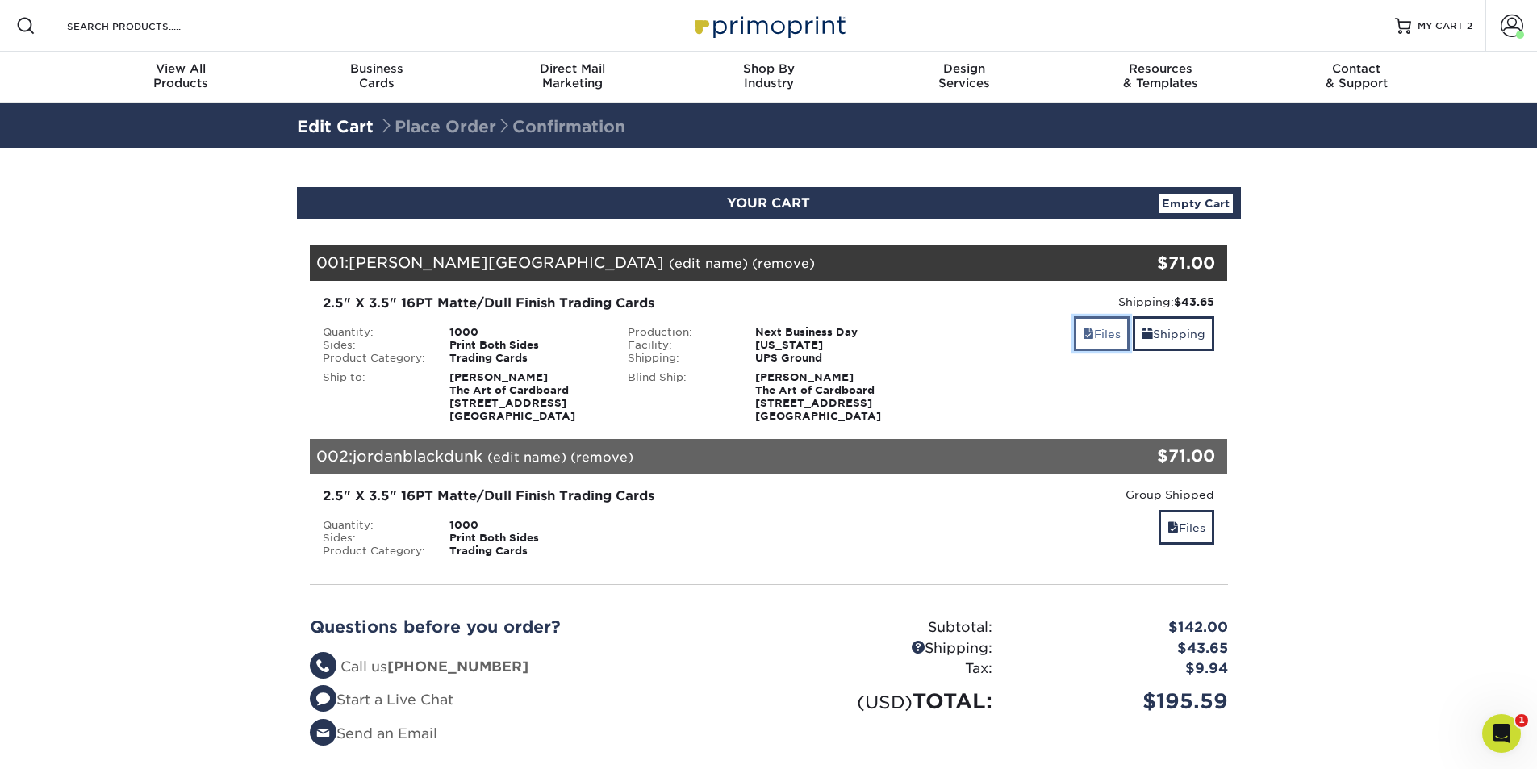
click at [1087, 335] on span at bounding box center [1088, 334] width 11 height 13
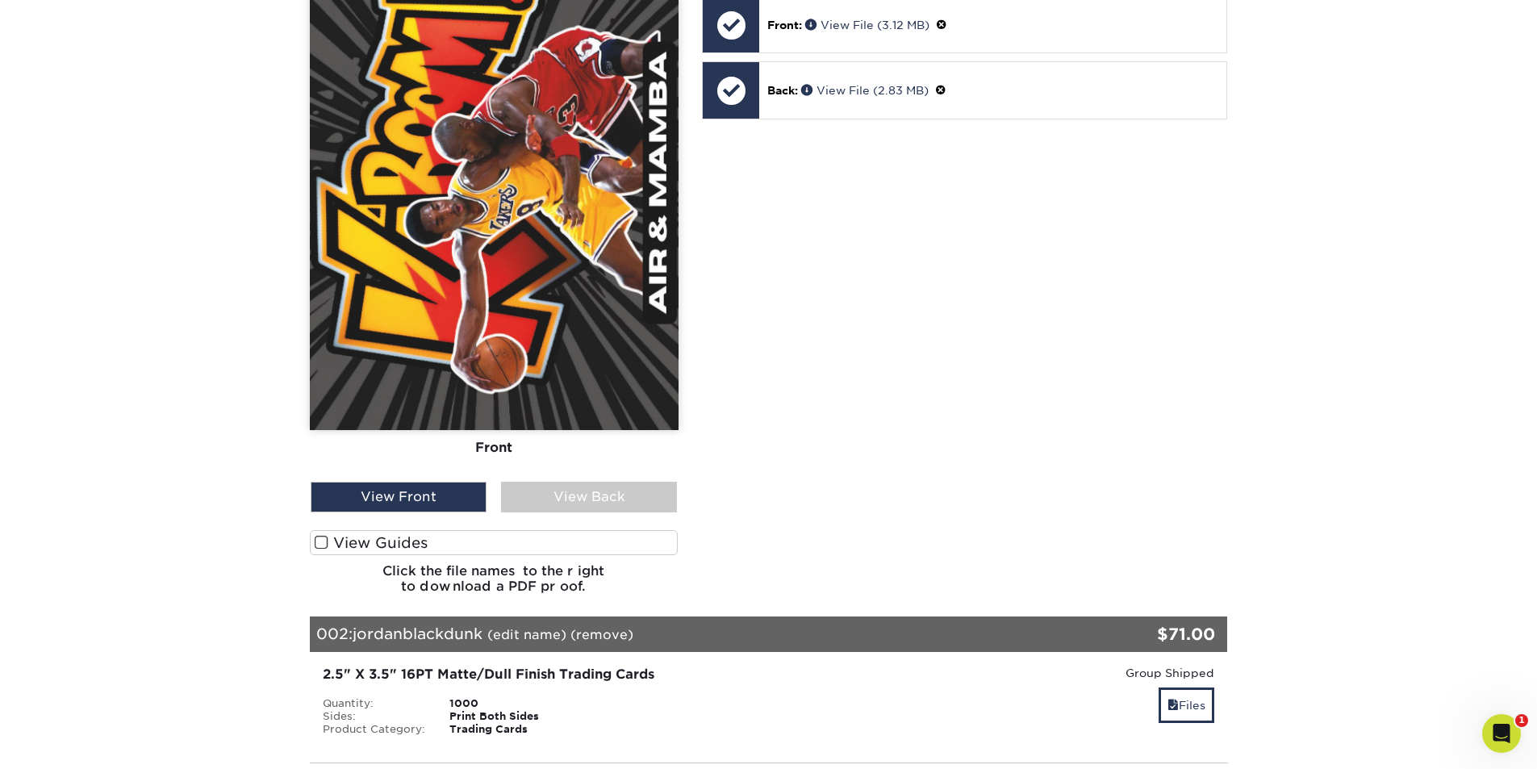
scroll to position [726, 0]
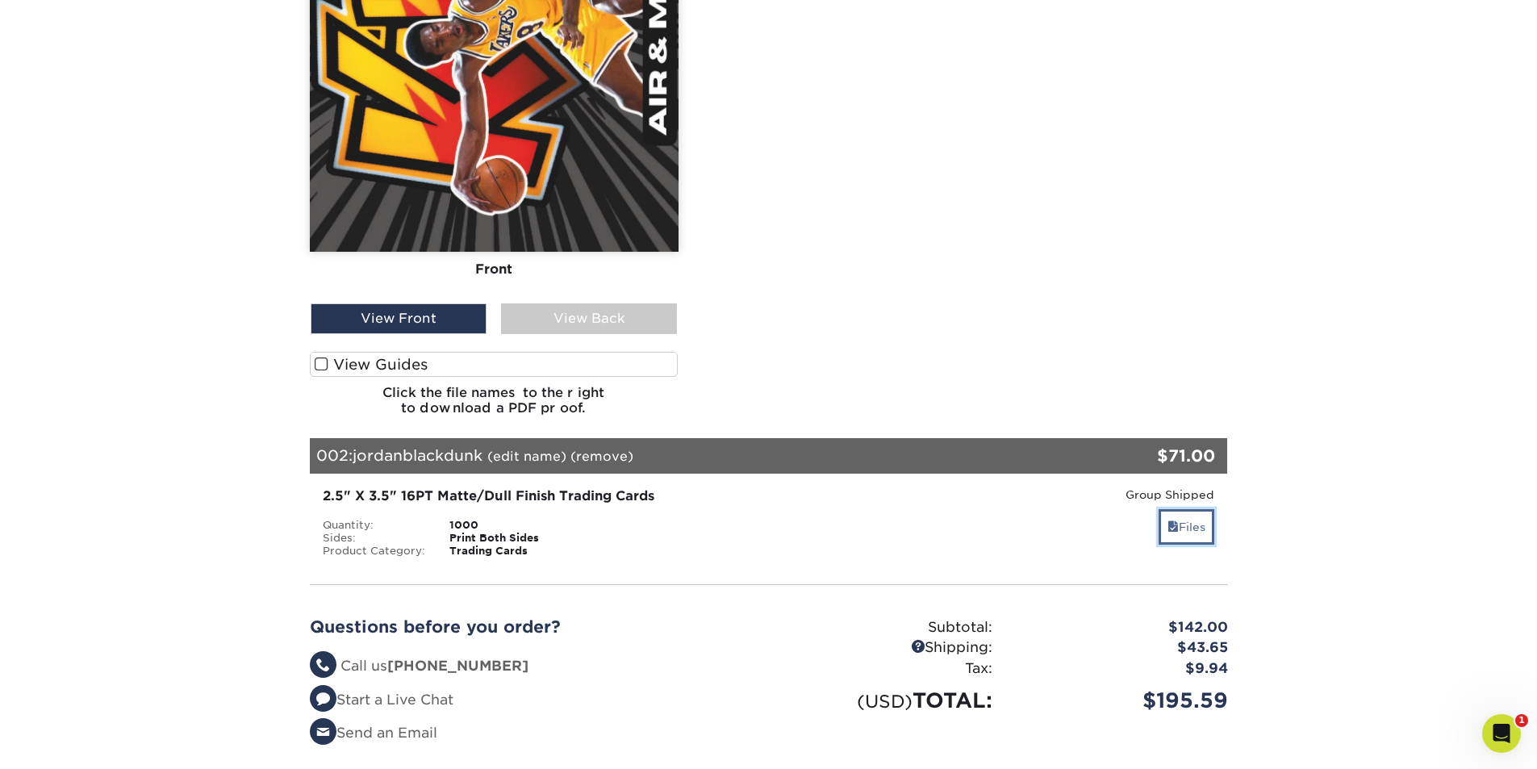
click at [1196, 524] on link "Files" at bounding box center [1186, 526] width 56 height 35
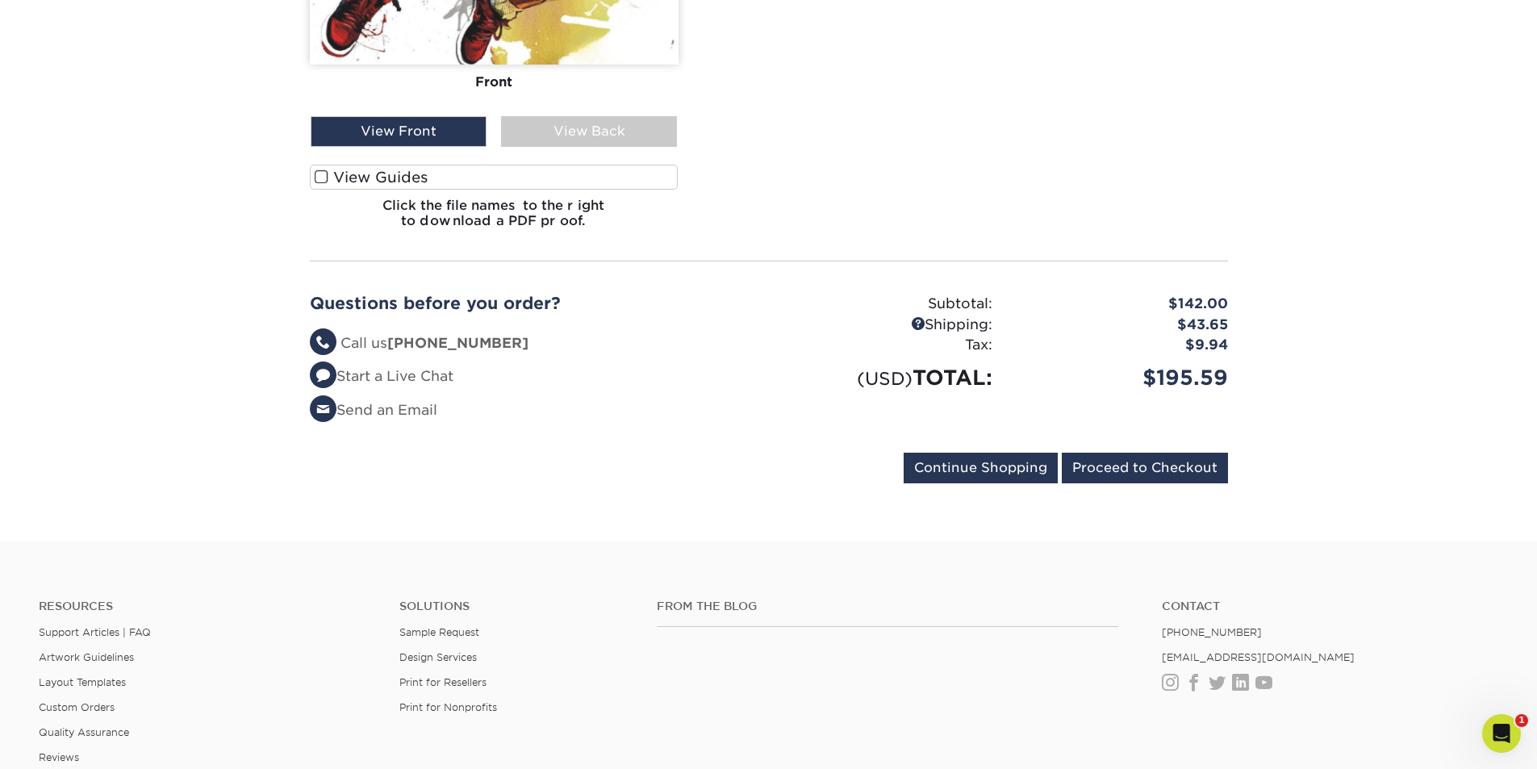
scroll to position [2019, 0]
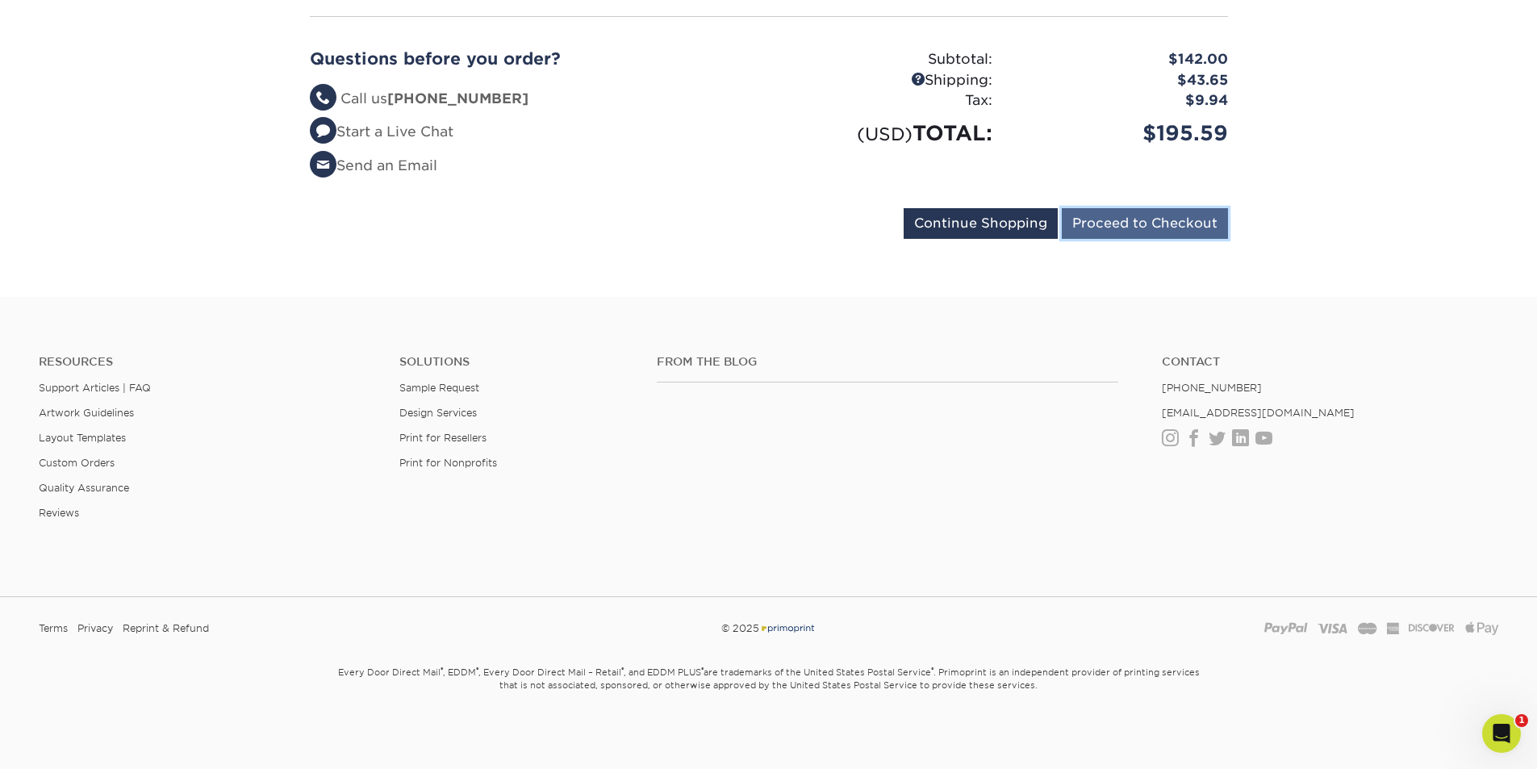
click at [1186, 227] on input "Proceed to Checkout" at bounding box center [1145, 223] width 166 height 31
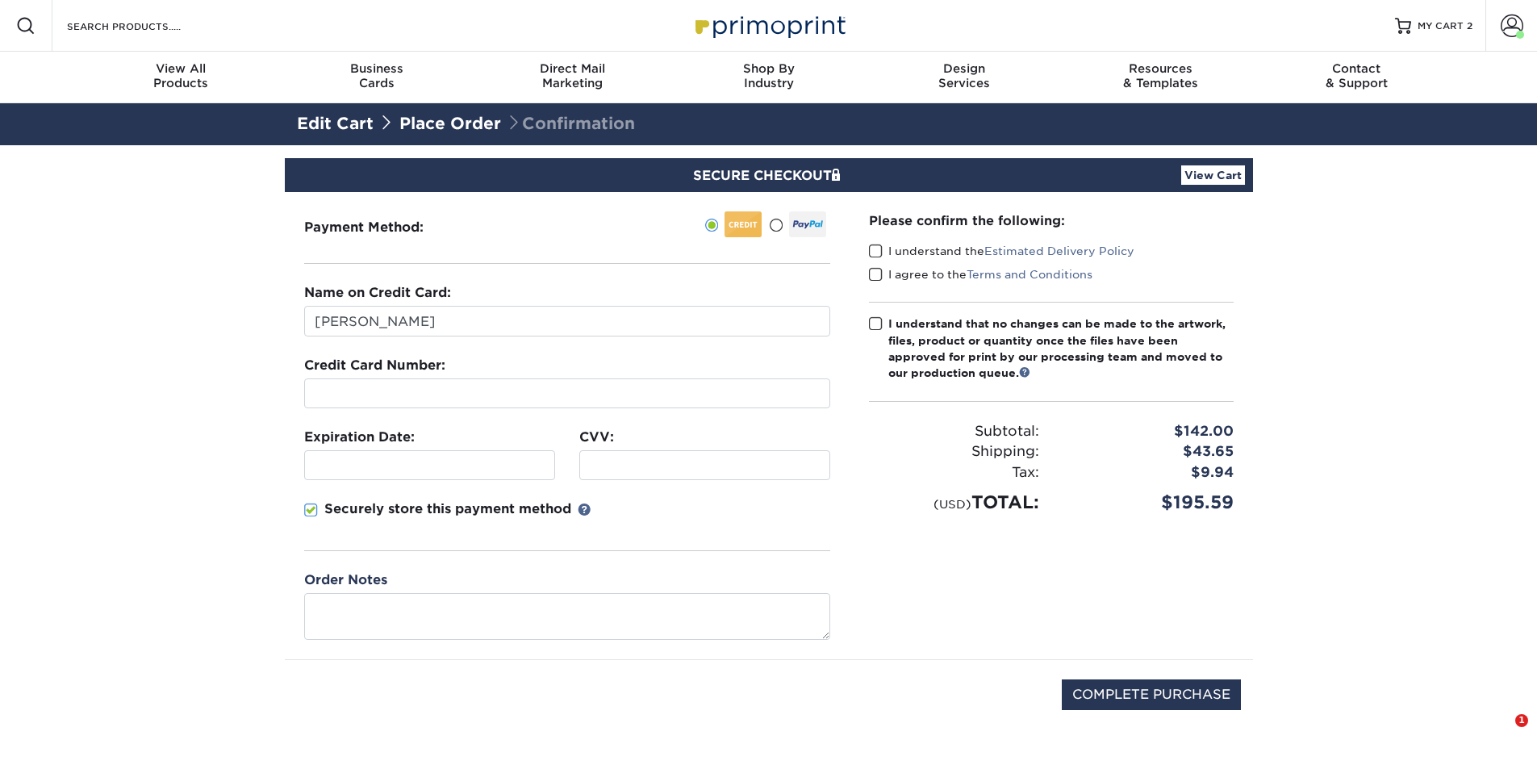
click at [778, 225] on span at bounding box center [776, 225] width 14 height 15
click at [0, 0] on input "radio" at bounding box center [0, 0] width 0 height 0
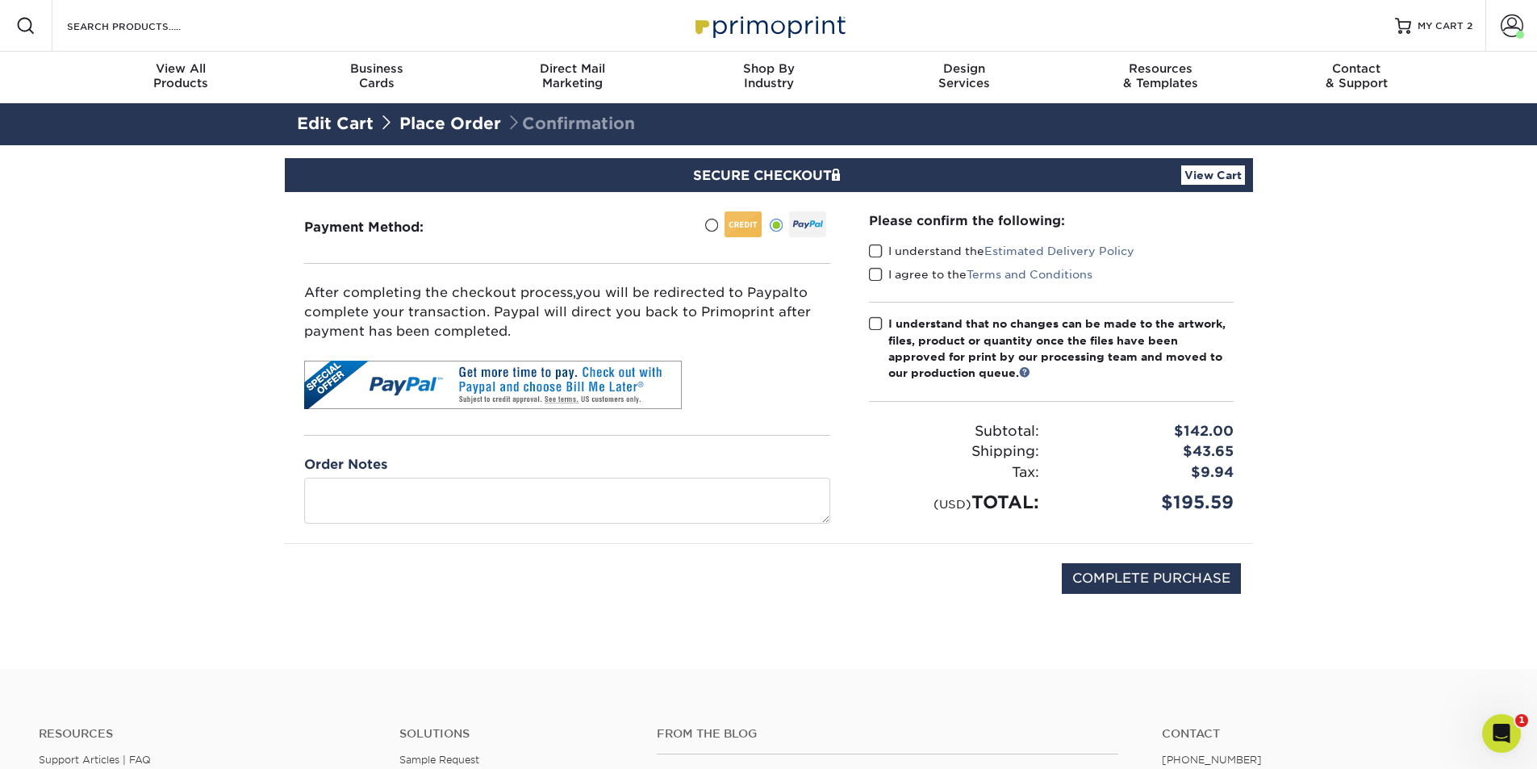
click at [878, 253] on span at bounding box center [876, 251] width 14 height 15
click at [0, 0] on input "I understand the Estimated Delivery Policy" at bounding box center [0, 0] width 0 height 0
click at [882, 276] on span at bounding box center [876, 274] width 14 height 15
click at [0, 0] on input "I agree to the Terms and Conditions" at bounding box center [0, 0] width 0 height 0
click at [878, 321] on span at bounding box center [876, 323] width 14 height 15
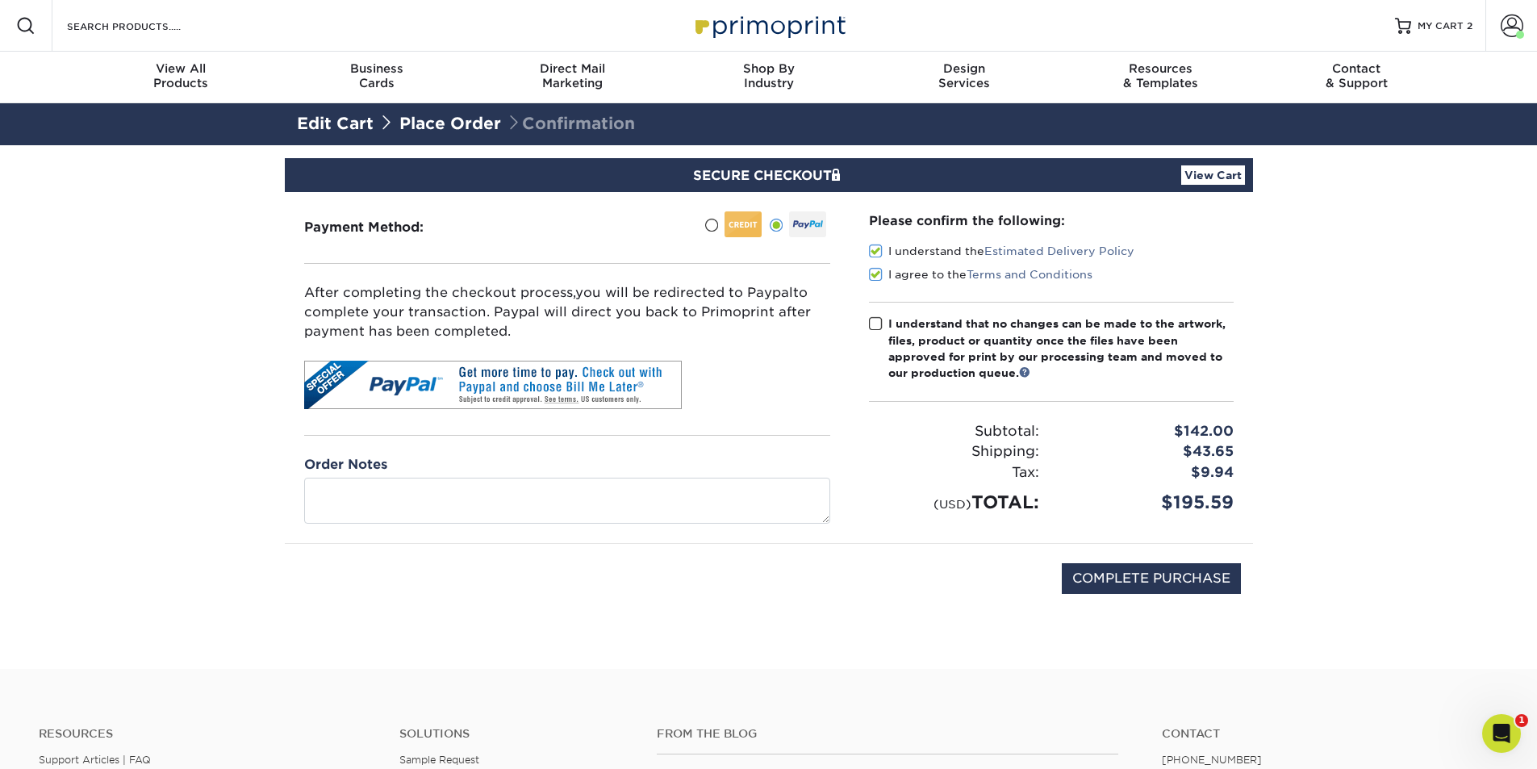
click at [0, 0] on input "I understand that no changes can be made to the artwork, files, product or quan…" at bounding box center [0, 0] width 0 height 0
click at [1158, 577] on input "COMPLETE PURCHASE" at bounding box center [1151, 578] width 179 height 31
type input "PROCESSING, PLEASE WAIT..."
